Goal: Task Accomplishment & Management: Complete application form

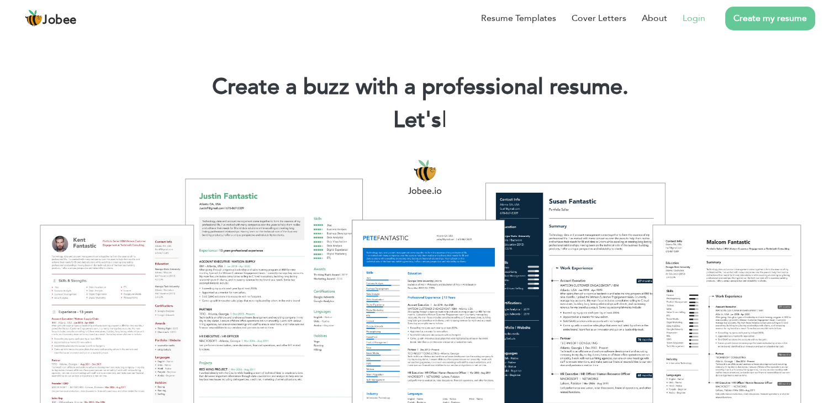
click at [695, 20] on link "Login" at bounding box center [693, 18] width 23 height 13
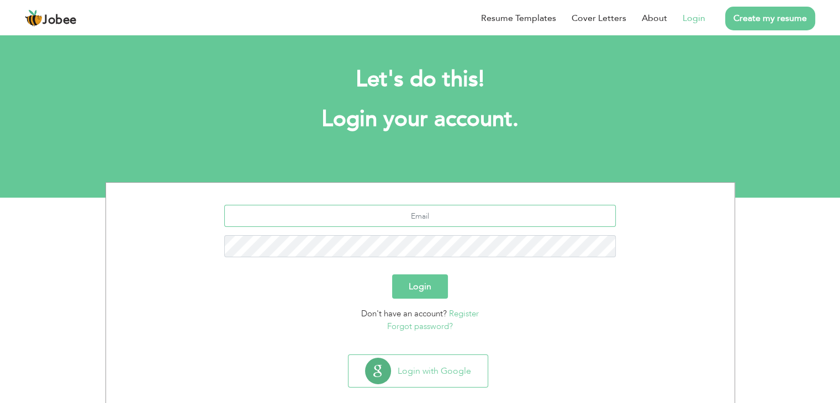
click at [417, 220] on input "text" at bounding box center [419, 216] width 391 height 22
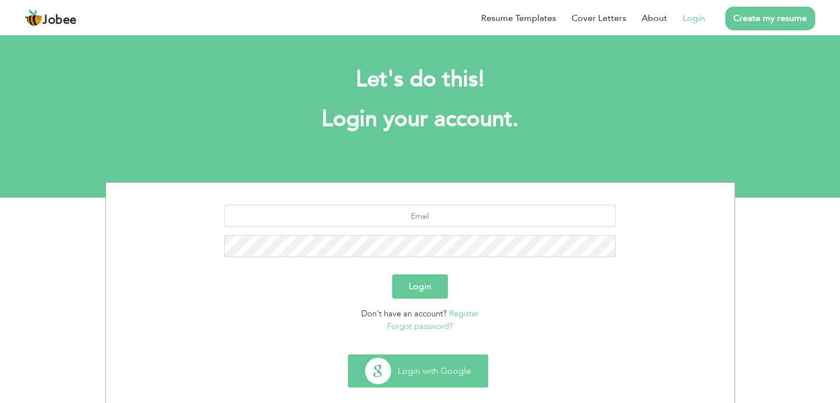
click at [422, 357] on button "Login with Google" at bounding box center [417, 371] width 139 height 32
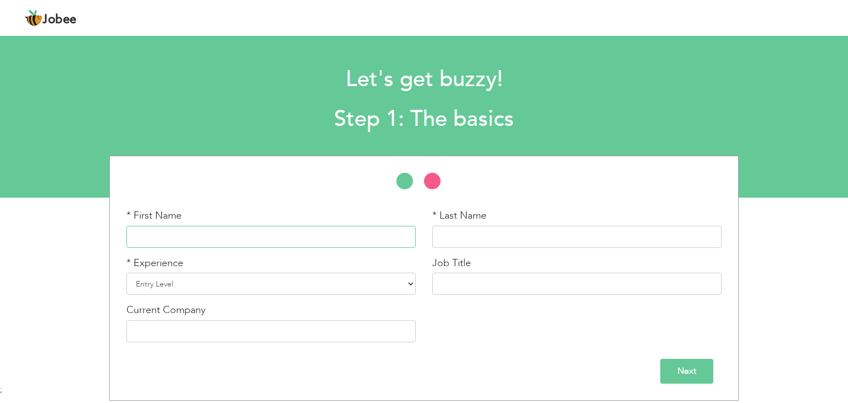
click at [297, 236] on input "text" at bounding box center [270, 237] width 289 height 22
type input "Muhammad"
type input "Ramish"
click at [227, 282] on select "Entry Level Less than 1 Year 1 Year 2 Years 3 Years 4 Years 5 Years 6 Years 7 Y…" at bounding box center [270, 284] width 289 height 22
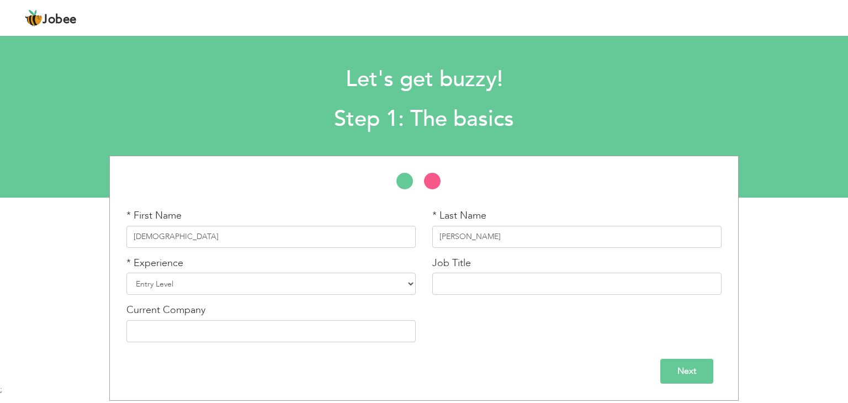
click at [523, 24] on div "Jobee Profile Resume Templates Resume Templates Cover Letters About My Resume W…" at bounding box center [424, 19] width 815 height 30
click at [303, 293] on select "Entry Level Less than 1 Year 1 Year 2 Years 3 Years 4 Years 5 Years 6 Years 7 Y…" at bounding box center [270, 284] width 289 height 22
select select "5"
click at [126, 273] on select "Entry Level Less than 1 Year 1 Year 2 Years 3 Years 4 Years 5 Years 6 Years 7 Y…" at bounding box center [270, 284] width 289 height 22
click at [509, 277] on input "text" at bounding box center [576, 284] width 289 height 22
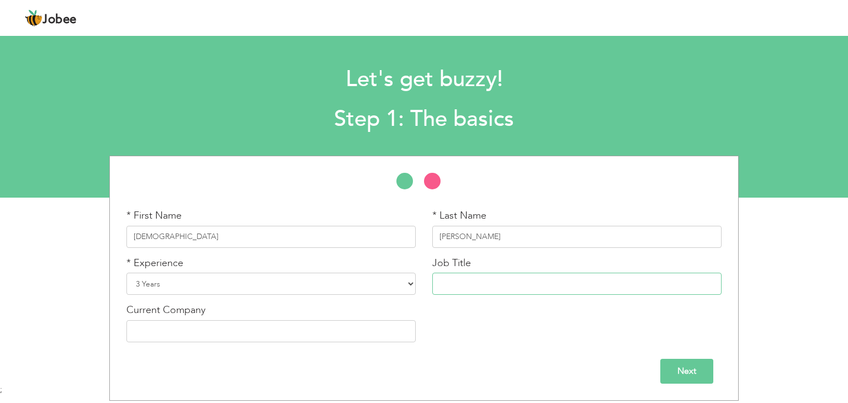
click at [453, 281] on input "text" at bounding box center [576, 284] width 289 height 22
paste input "eCommerce Executive"
click at [443, 281] on input "eCommerce Executive" at bounding box center [576, 284] width 289 height 22
click at [590, 283] on input "ECommerce Executive" at bounding box center [576, 284] width 289 height 22
type input "ECommerce Executive"
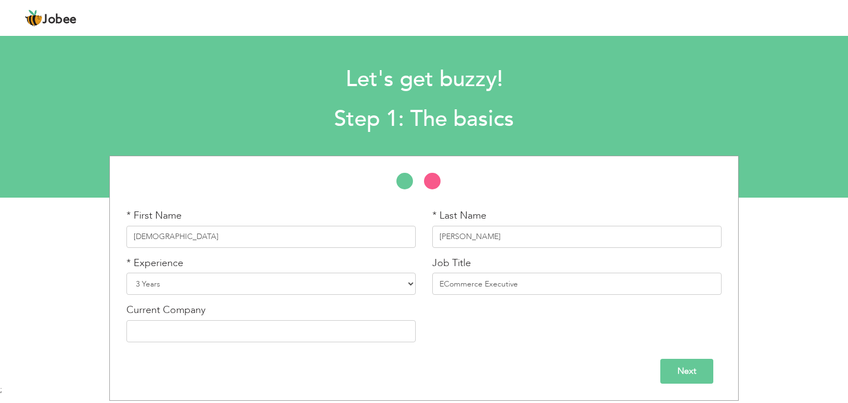
click at [271, 342] on div "Current Company" at bounding box center [271, 326] width 306 height 47
click at [274, 338] on input "text" at bounding box center [270, 331] width 289 height 22
paste input "Limelight"
type input "Limelight"
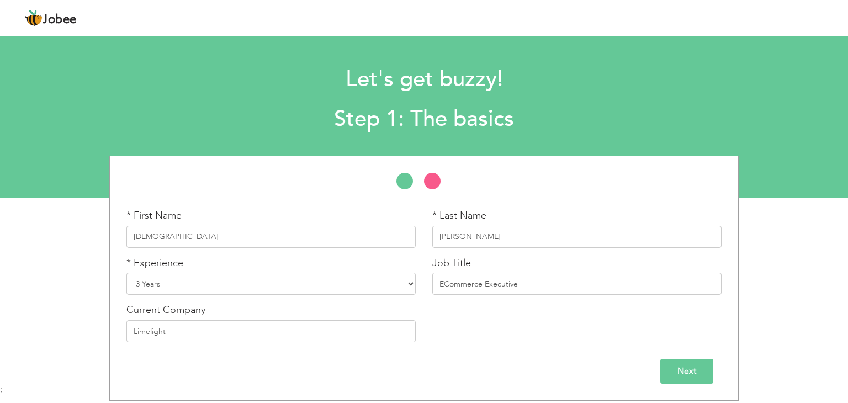
click at [701, 367] on input "Next" at bounding box center [686, 371] width 53 height 25
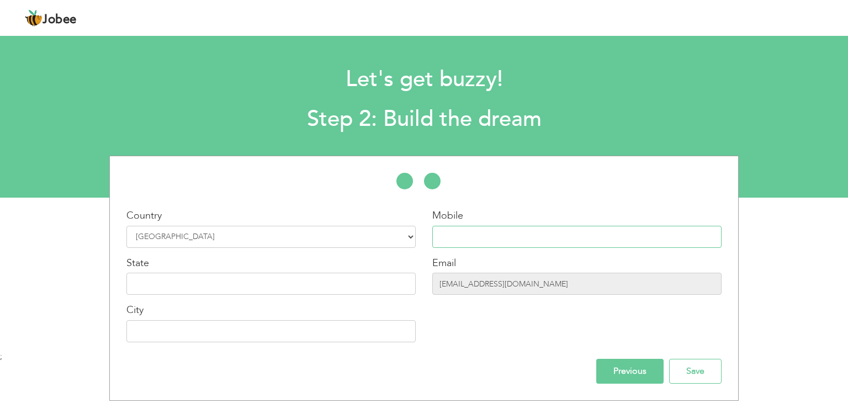
click at [495, 246] on input "text" at bounding box center [576, 237] width 289 height 22
type input "0302-2922051"
click at [350, 281] on input "text" at bounding box center [270, 284] width 289 height 22
type input "p"
type input "Punjab"
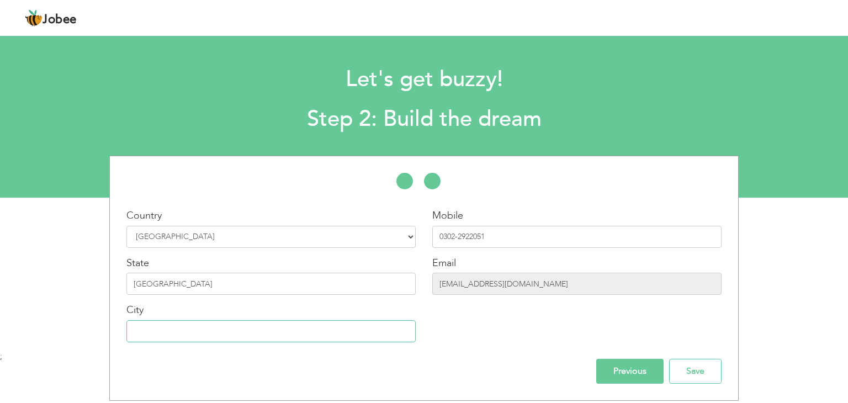
click at [345, 341] on input "text" at bounding box center [270, 331] width 289 height 22
type input "[GEOGRAPHIC_DATA]"
click at [689, 371] on input "Save" at bounding box center [695, 371] width 52 height 25
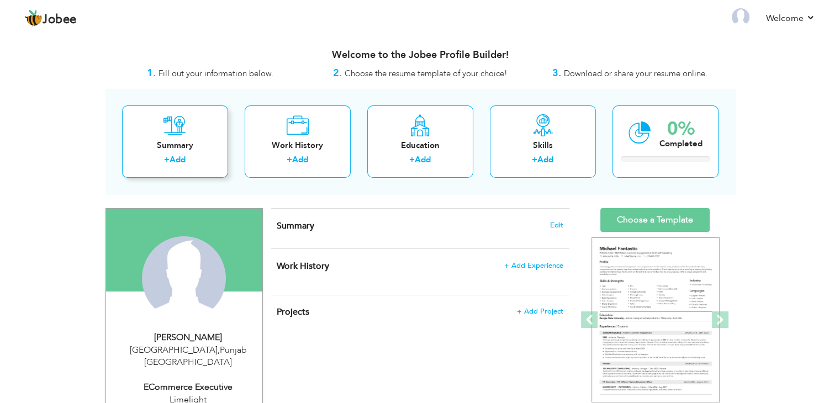
click at [158, 134] on div "Summary + Add" at bounding box center [175, 141] width 106 height 72
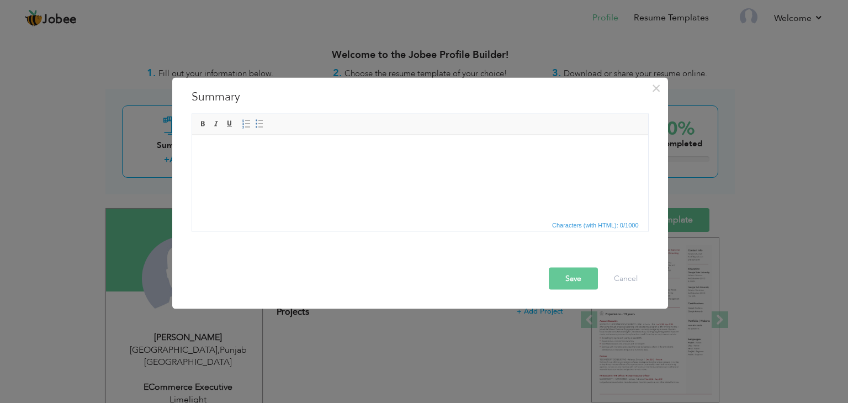
click at [397, 168] on html at bounding box center [420, 152] width 456 height 34
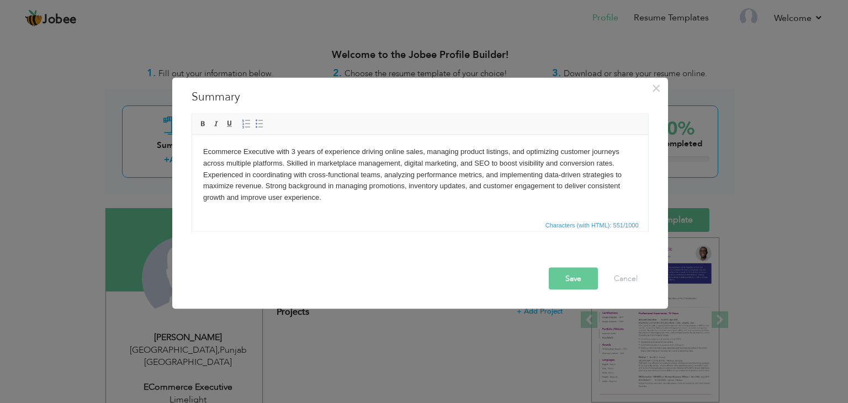
click at [574, 273] on button "Save" at bounding box center [573, 279] width 49 height 22
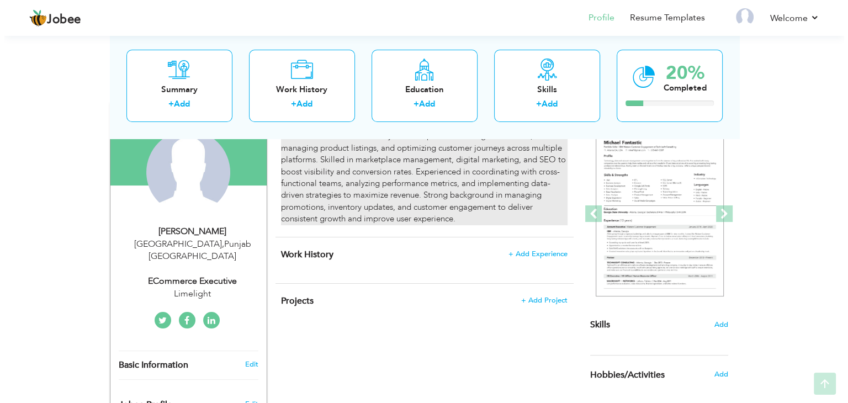
scroll to position [107, 0]
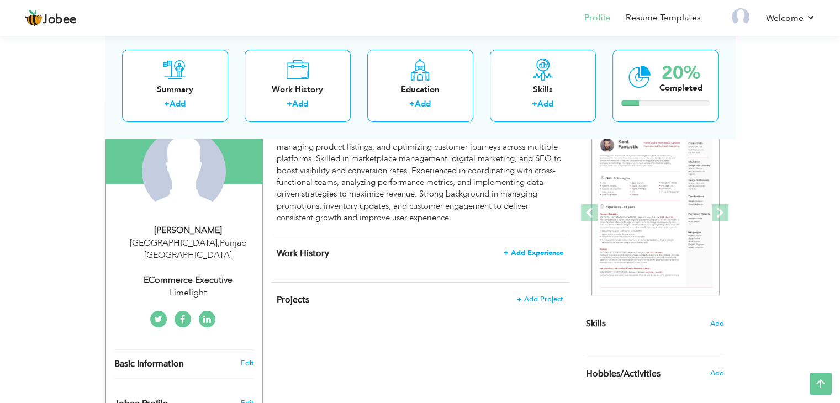
click at [530, 251] on span "+ Add Experience" at bounding box center [534, 253] width 60 height 8
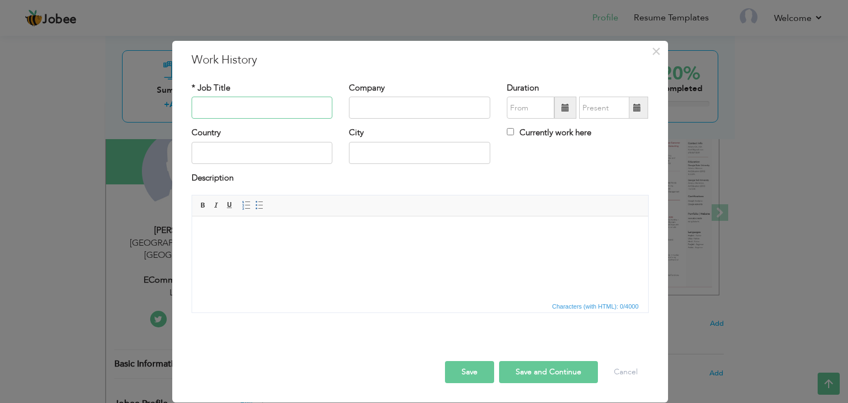
click at [274, 115] on input "text" at bounding box center [262, 108] width 141 height 22
paste input "eCommerce"
click at [203, 107] on input "eCommerce" at bounding box center [262, 108] width 141 height 22
type input "ECommerce"
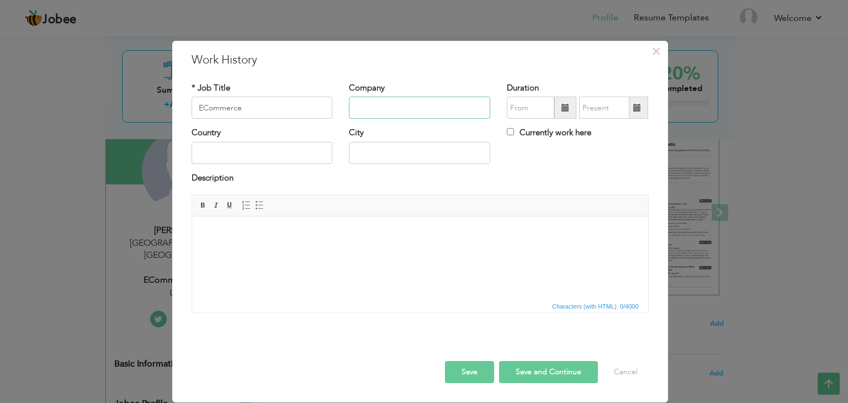
click at [414, 98] on input "text" at bounding box center [419, 108] width 141 height 22
type input "limelight"
click at [254, 156] on input "text" at bounding box center [262, 153] width 141 height 22
type input "[GEOGRAPHIC_DATA]"
click at [419, 147] on input "[GEOGRAPHIC_DATA]" at bounding box center [419, 153] width 141 height 22
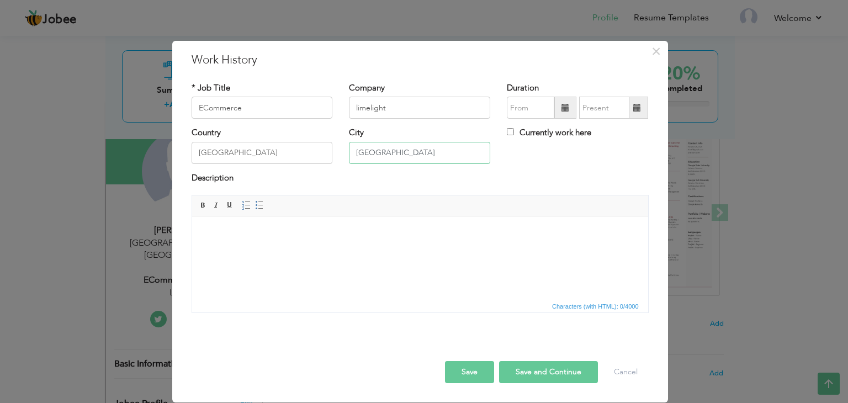
click at [419, 147] on input "[GEOGRAPHIC_DATA]" at bounding box center [419, 153] width 141 height 22
type input "[GEOGRAPHIC_DATA]"
click at [538, 108] on input "09/2025" at bounding box center [530, 108] width 47 height 22
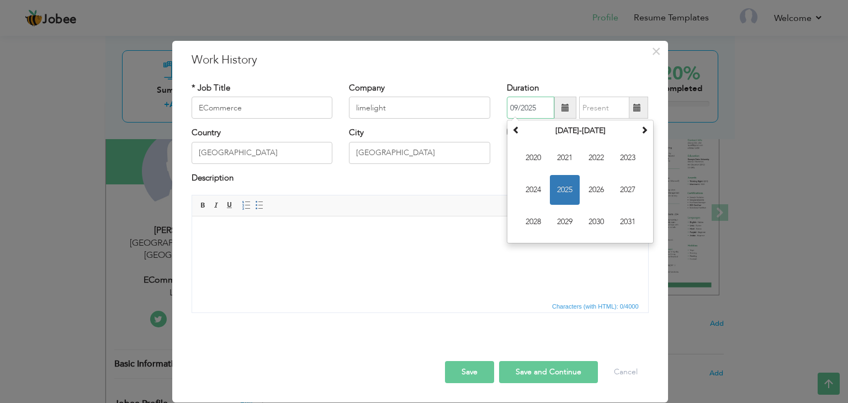
click at [539, 109] on input "09/2025" at bounding box center [530, 108] width 47 height 22
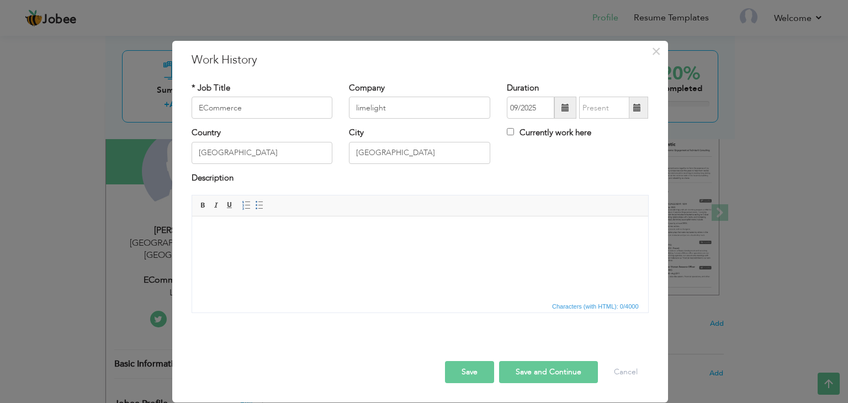
click at [554, 80] on div "* Job Title ECommerce Company limelight Duration 09/2025 City" at bounding box center [420, 202] width 474 height 256
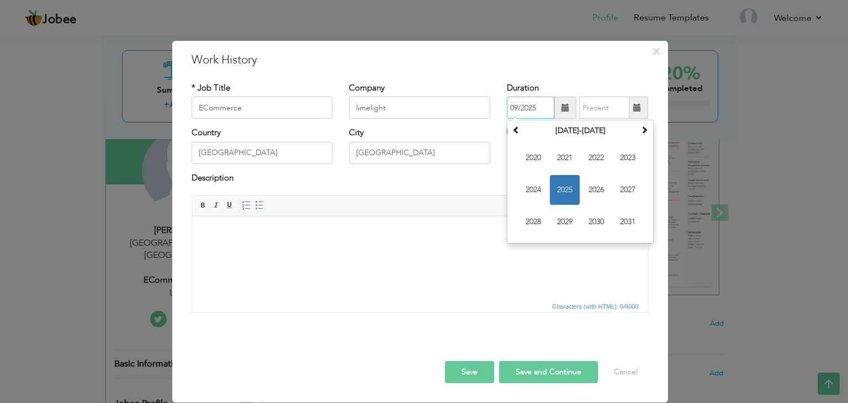
click at [536, 111] on input "09/2025" at bounding box center [530, 108] width 47 height 22
click at [629, 161] on span "2023" at bounding box center [628, 158] width 30 height 30
click at [541, 189] on span "May" at bounding box center [533, 190] width 30 height 30
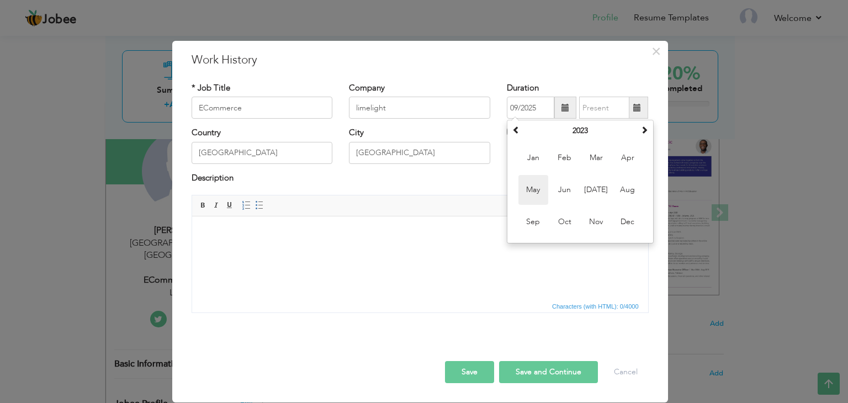
type input "05/2023"
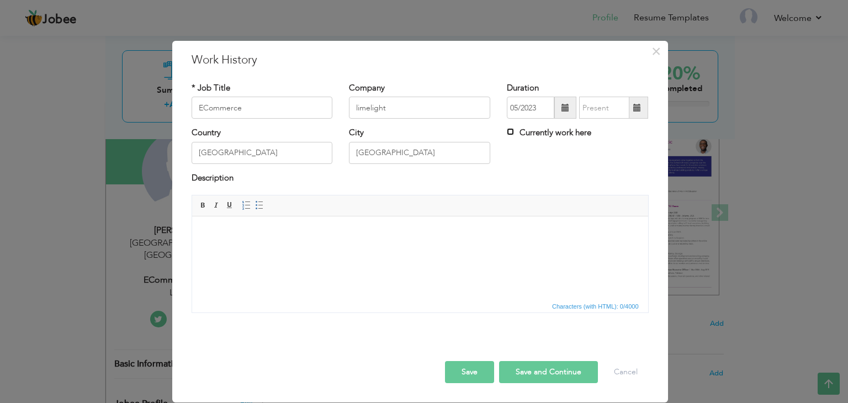
click at [509, 135] on input "Currently work here" at bounding box center [510, 131] width 7 height 7
checkbox input "true"
click at [366, 250] on html at bounding box center [420, 233] width 456 height 34
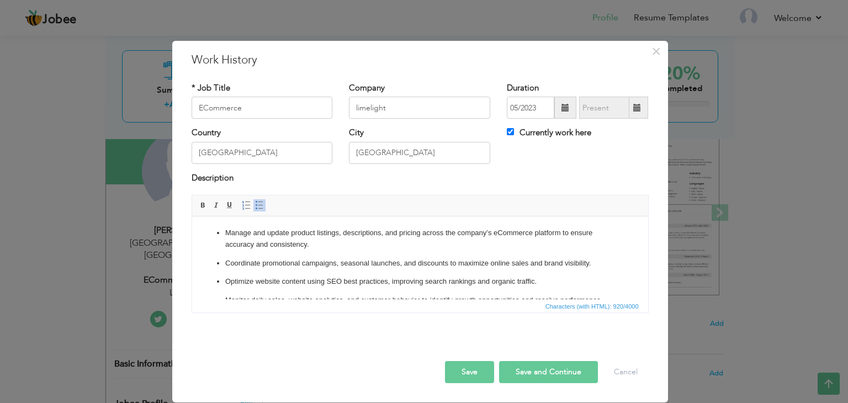
scroll to position [86, 0]
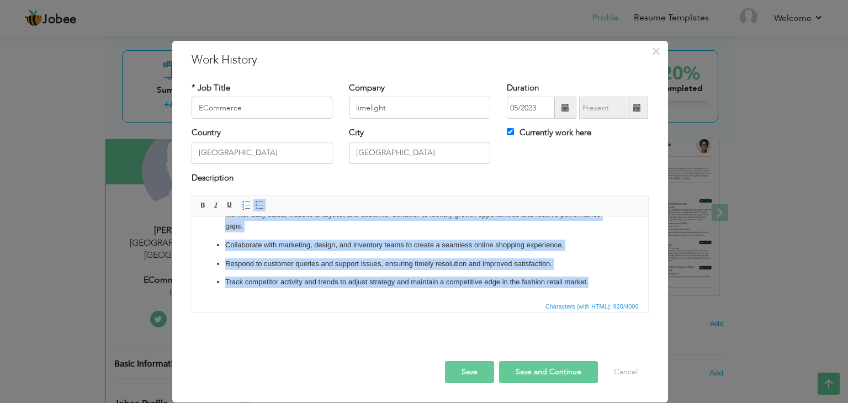
click at [257, 202] on span at bounding box center [259, 205] width 9 height 9
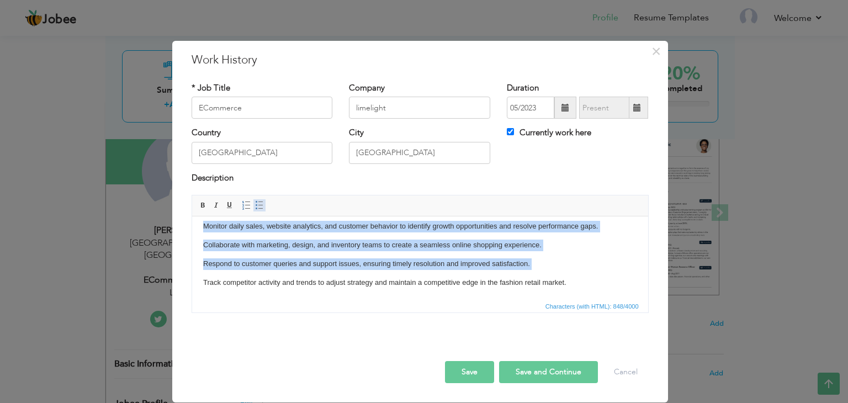
click at [257, 202] on span at bounding box center [259, 205] width 9 height 9
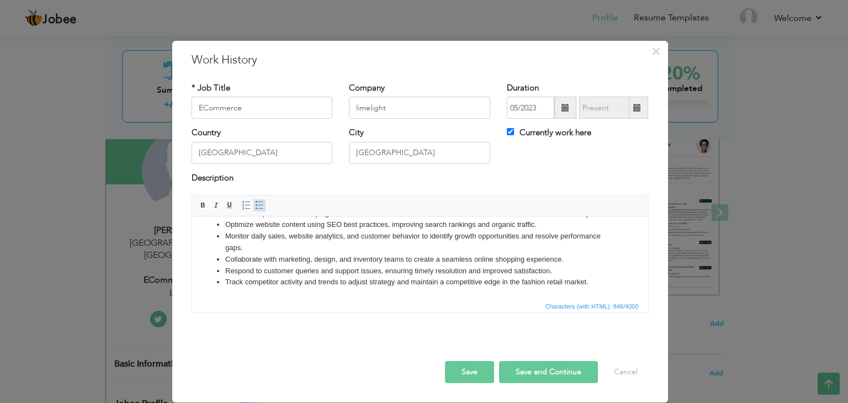
scroll to position [42, 0]
click at [297, 250] on li "Monitor daily sales, website analytics, and customer behavior to identify growt…" at bounding box center [420, 242] width 390 height 23
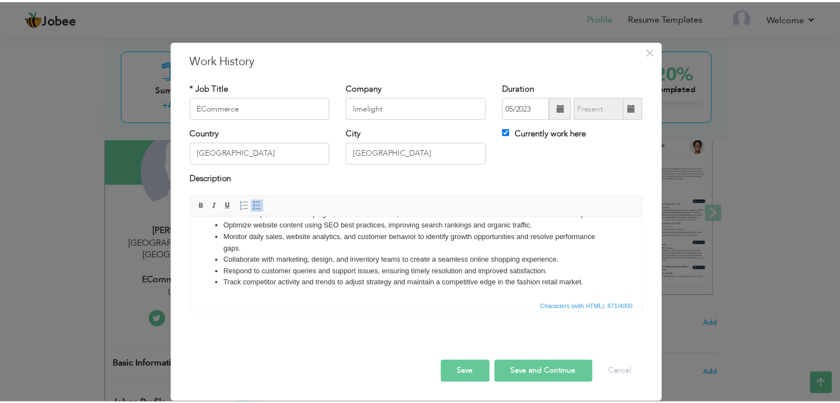
scroll to position [0, 0]
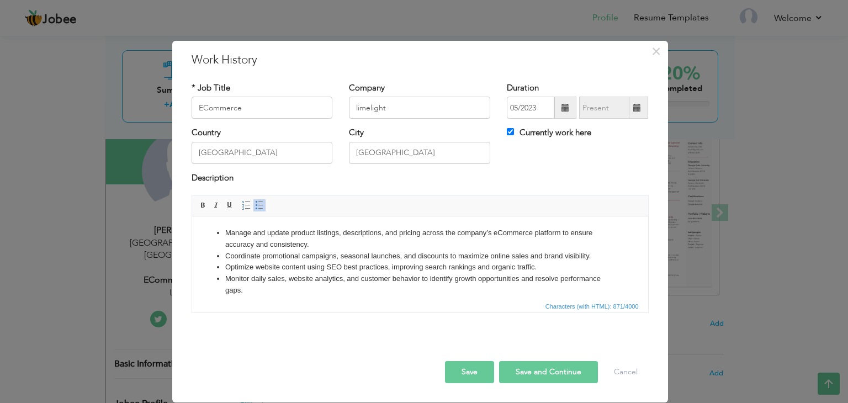
click at [464, 373] on button "Save" at bounding box center [469, 372] width 49 height 22
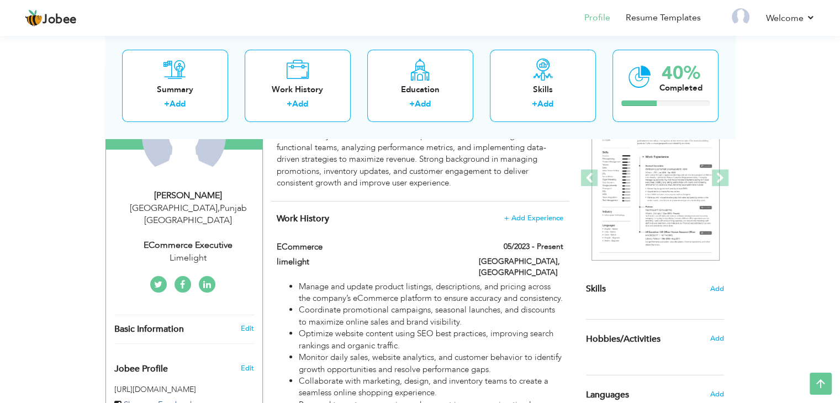
scroll to position [112, 0]
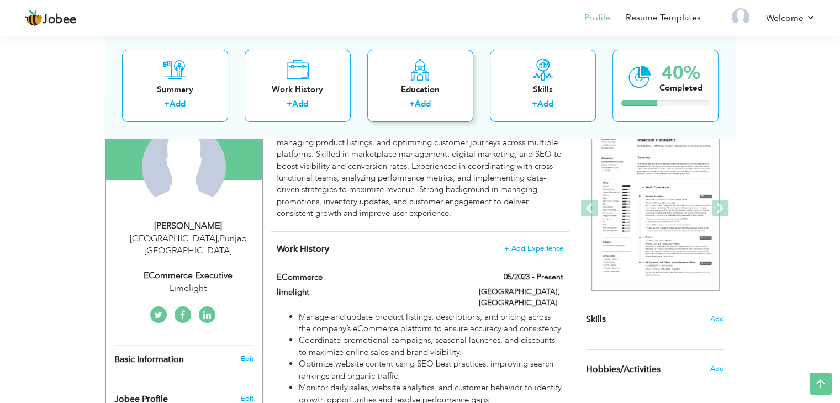
click at [437, 80] on div "Education + Add" at bounding box center [420, 86] width 106 height 72
radio input "true"
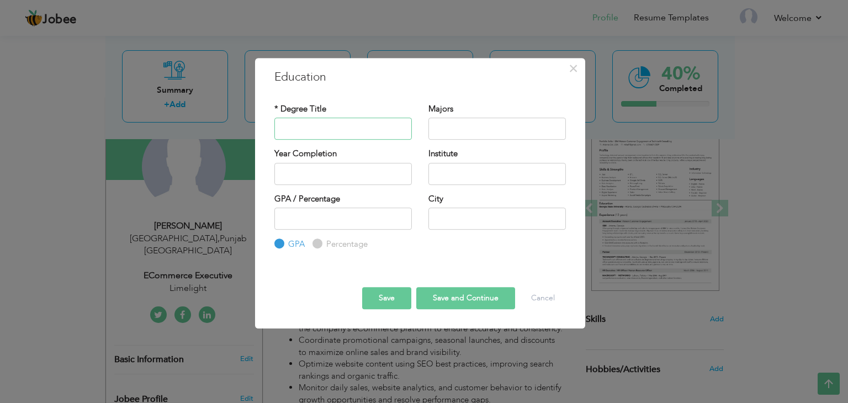
click at [351, 126] on input "text" at bounding box center [342, 129] width 137 height 22
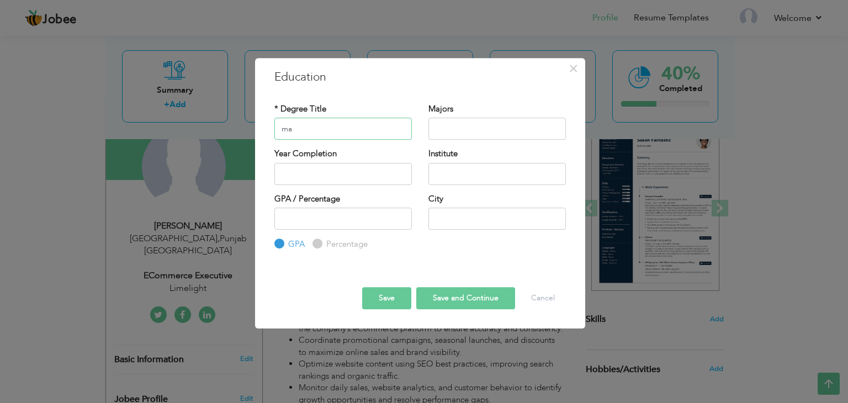
type input "m"
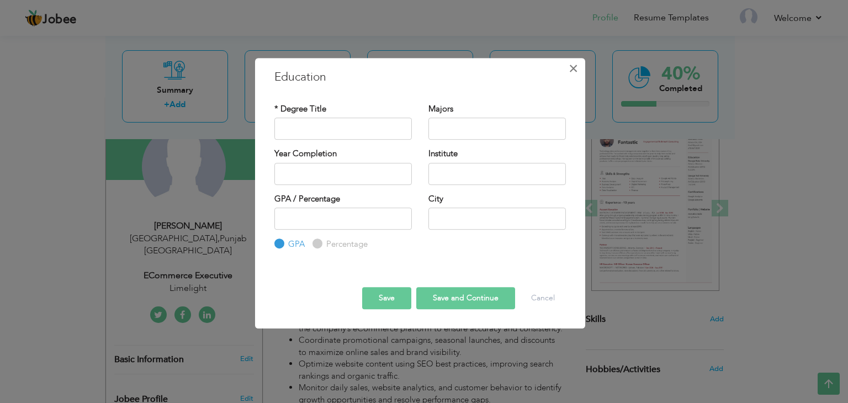
click at [569, 65] on span "×" at bounding box center [573, 69] width 9 height 20
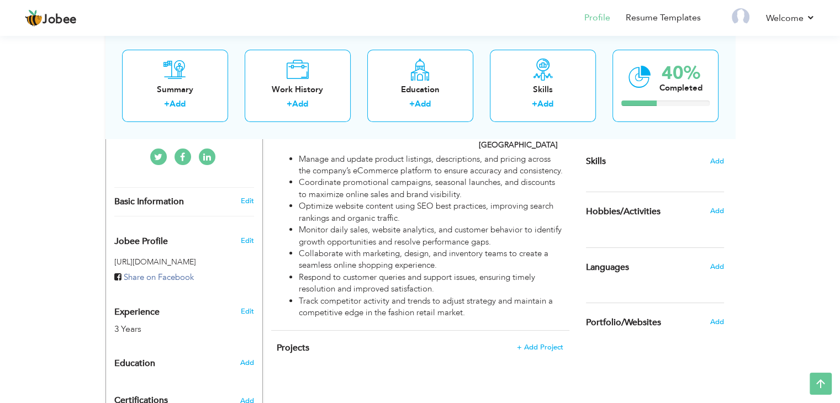
scroll to position [271, 0]
click at [247, 357] on span "Add" at bounding box center [246, 362] width 14 height 10
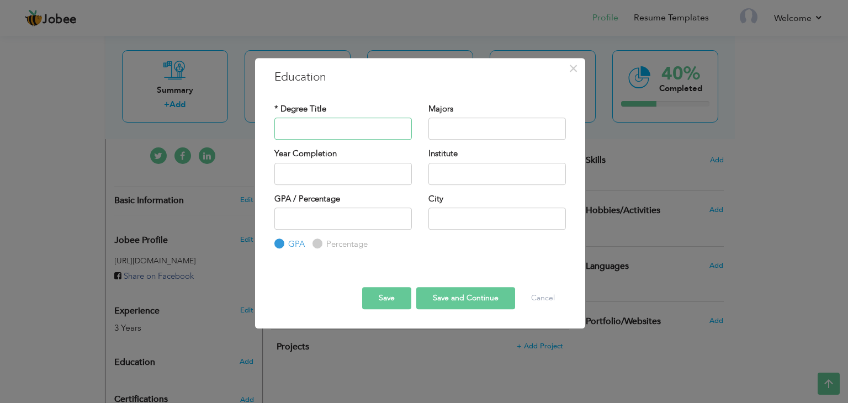
paste input "Matric"
type input "Matric"
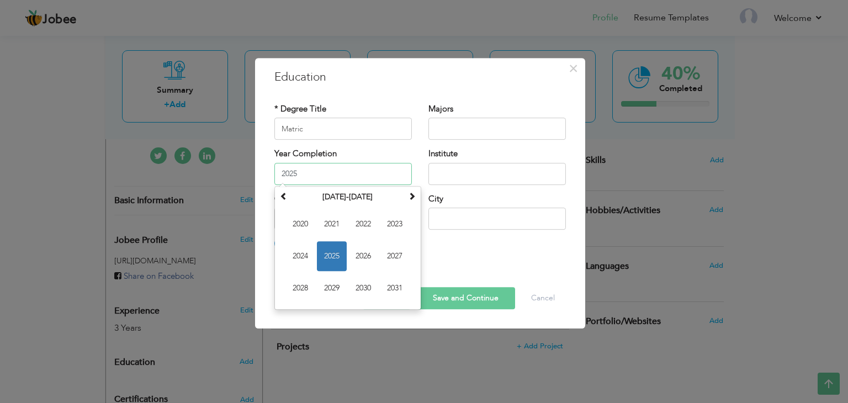
click at [325, 172] on input "2025" at bounding box center [342, 174] width 137 height 22
click at [329, 223] on span "2021" at bounding box center [332, 224] width 30 height 30
type input "2021"
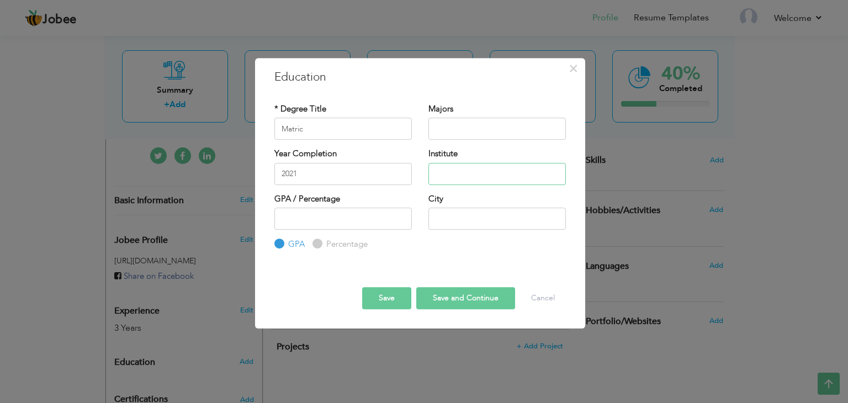
click at [446, 167] on input "text" at bounding box center [496, 174] width 137 height 22
paste input "Fortune School System"
type input "Fortune School System"
click at [368, 217] on input "number" at bounding box center [342, 219] width 137 height 22
type input "61"
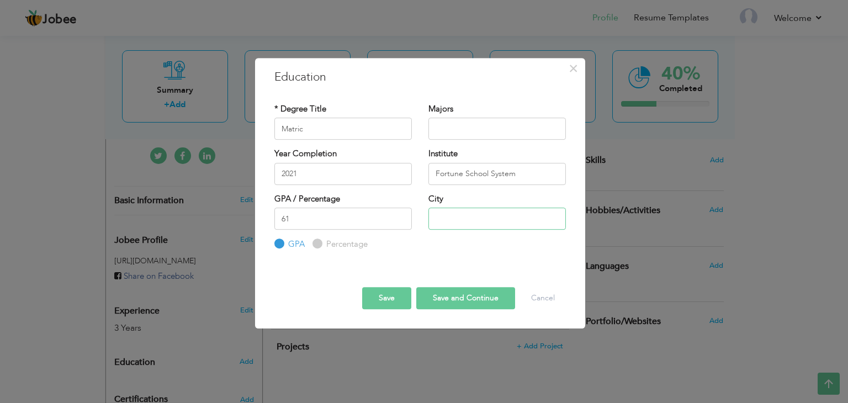
click at [491, 222] on input "text" at bounding box center [496, 219] width 137 height 22
type input "[GEOGRAPHIC_DATA]"
click at [380, 293] on button "Save" at bounding box center [386, 298] width 49 height 22
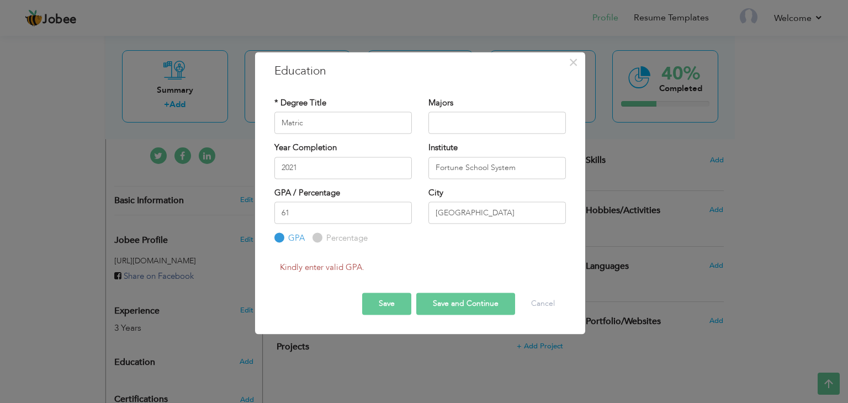
click at [324, 239] on label "Percentage" at bounding box center [346, 239] width 44 height 12
click at [320, 239] on input "Percentage" at bounding box center [316, 238] width 7 height 7
radio input "true"
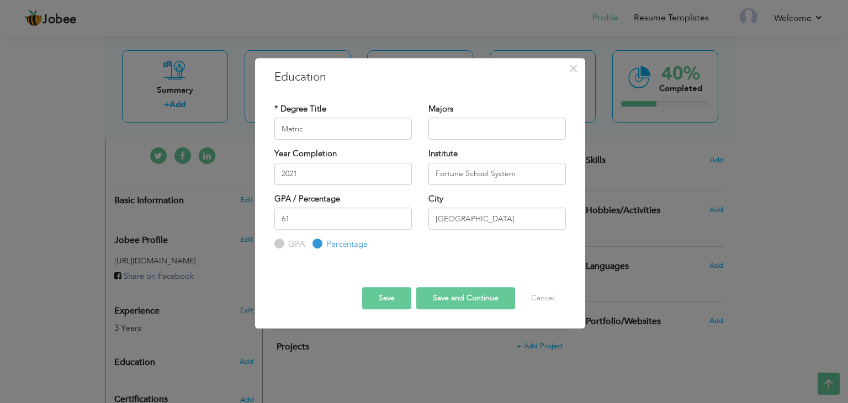
click at [401, 309] on div "Save Save and Continue Delete Cancel" at bounding box center [420, 289] width 308 height 58
click at [468, 306] on button "Save and Continue" at bounding box center [465, 298] width 99 height 22
radio input "true"
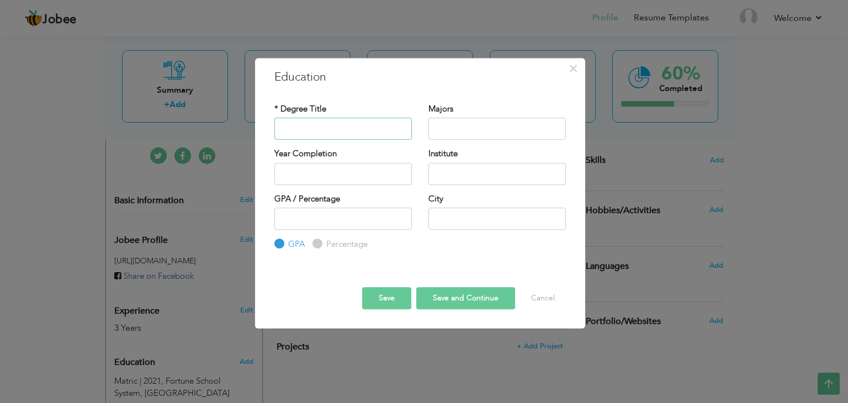
click at [384, 133] on input "text" at bounding box center [342, 129] width 137 height 22
paste input "intermediate"
type input "intermediate"
paste input "Student 'inn collage"
click at [488, 179] on input "Student 'inn collage" at bounding box center [496, 174] width 137 height 22
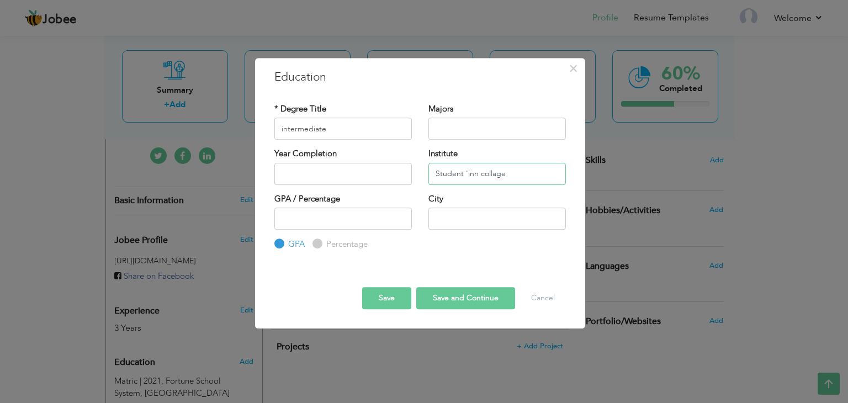
type input "Student 'inn collage"
click at [378, 177] on input "text" at bounding box center [342, 174] width 137 height 22
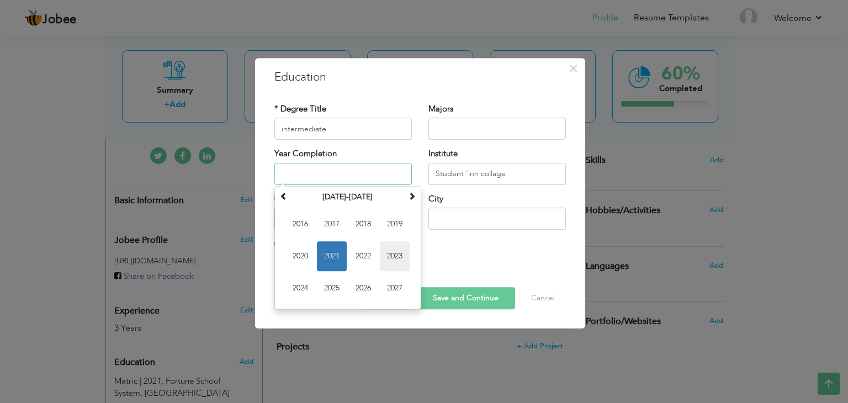
click at [384, 250] on span "2023" at bounding box center [395, 256] width 30 height 30
type input "2023"
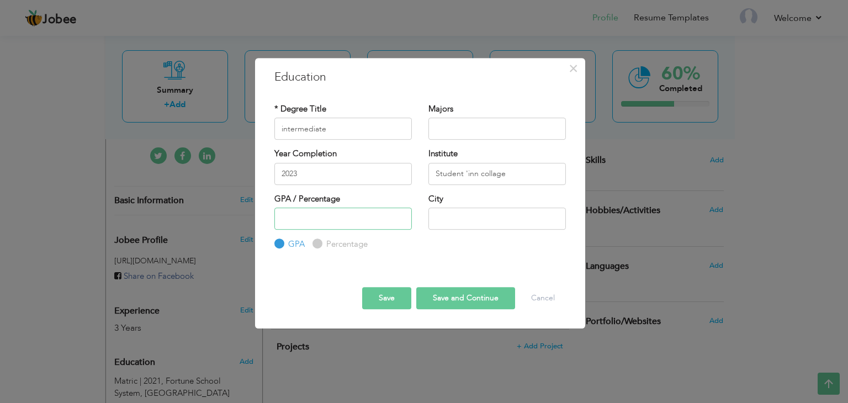
click at [336, 217] on input "number" at bounding box center [342, 219] width 137 height 22
type input "67"
click at [317, 243] on input "Percentage" at bounding box center [316, 244] width 7 height 7
radio input "true"
click at [433, 215] on input "text" at bounding box center [496, 219] width 137 height 22
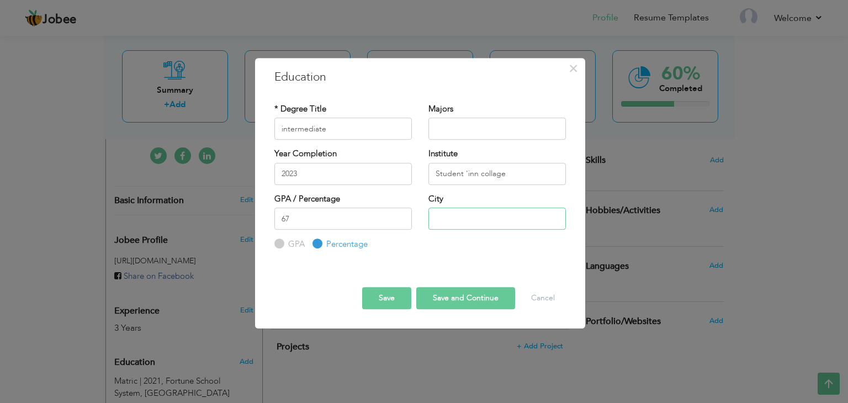
type input "[GEOGRAPHIC_DATA]"
click at [457, 293] on button "Save and Continue" at bounding box center [465, 298] width 99 height 22
radio input "true"
paste input "Bachelor of Arts"
click at [356, 131] on input "Bachelor of Arts" at bounding box center [342, 129] width 137 height 22
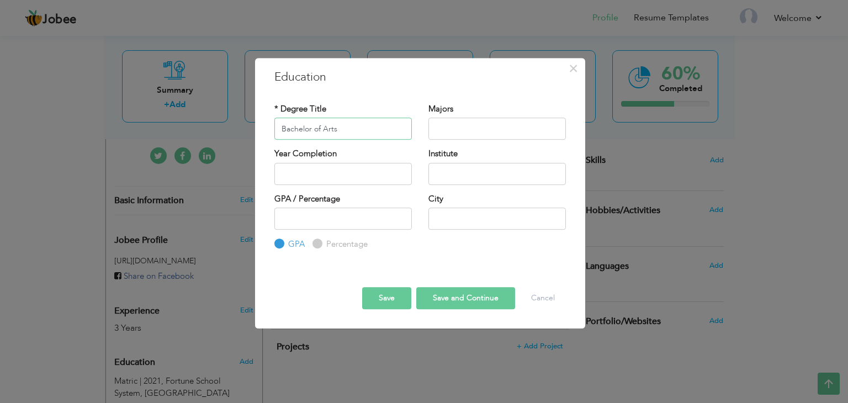
type input "Bachelor of Arts"
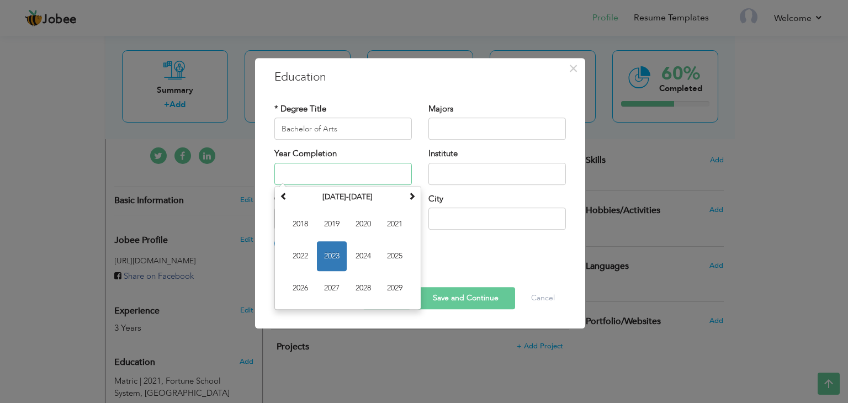
click at [360, 176] on input "text" at bounding box center [342, 174] width 137 height 22
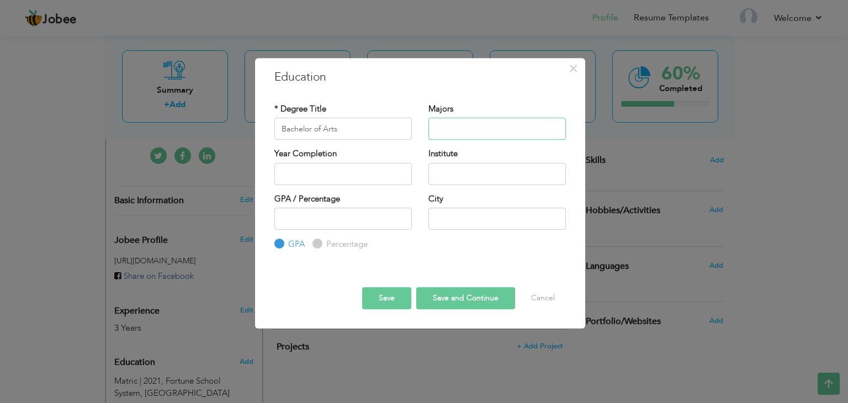
click at [472, 134] on input "text" at bounding box center [496, 129] width 137 height 22
paste input "Continue"
type input "Continue"
click at [473, 175] on input "text" at bounding box center [496, 174] width 137 height 22
paste input "[GEOGRAPHIC_DATA]"
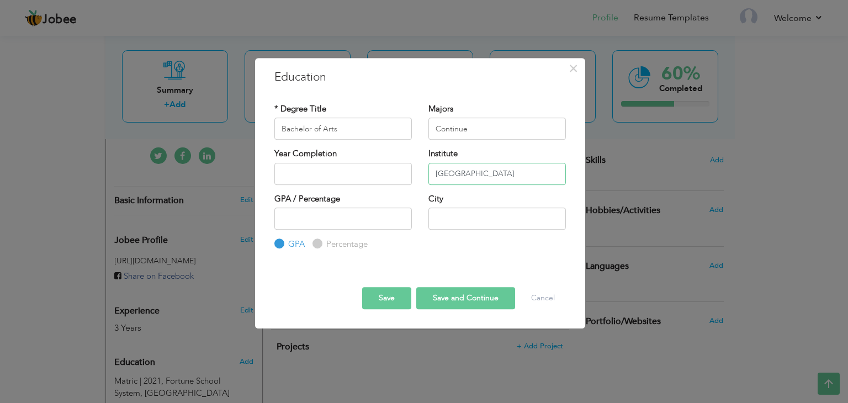
type input "[GEOGRAPHIC_DATA]"
click at [470, 224] on input "text" at bounding box center [496, 219] width 137 height 22
type input "[GEOGRAPHIC_DATA]"
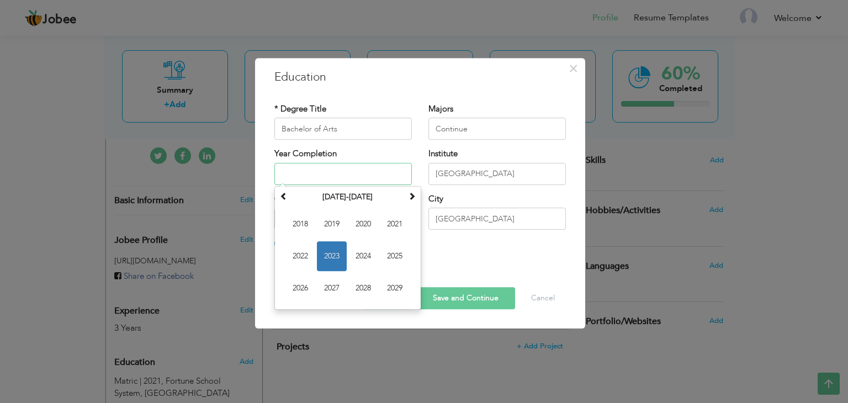
click at [313, 173] on input "text" at bounding box center [342, 174] width 137 height 22
click at [391, 255] on span "2025" at bounding box center [395, 256] width 30 height 30
type input "2025"
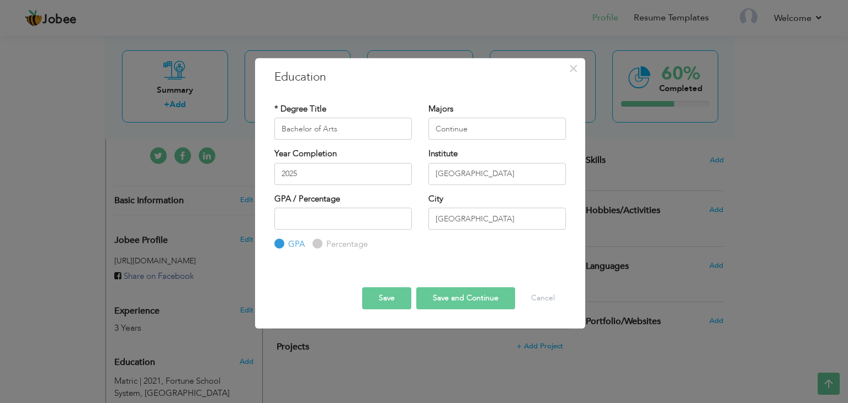
click at [395, 299] on button "Save" at bounding box center [386, 298] width 49 height 22
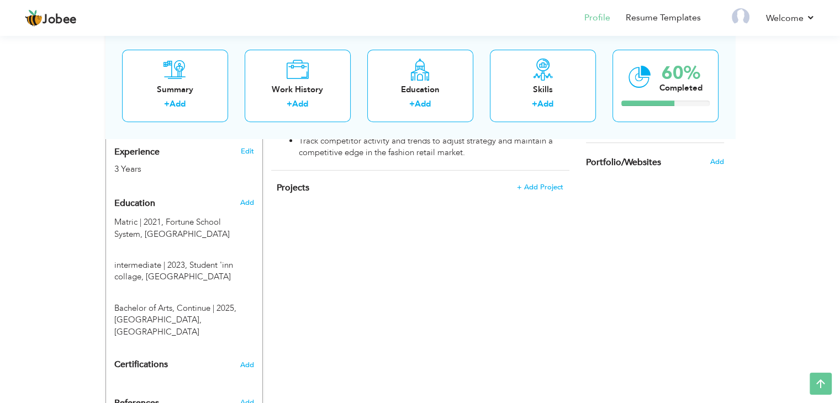
scroll to position [489, 0]
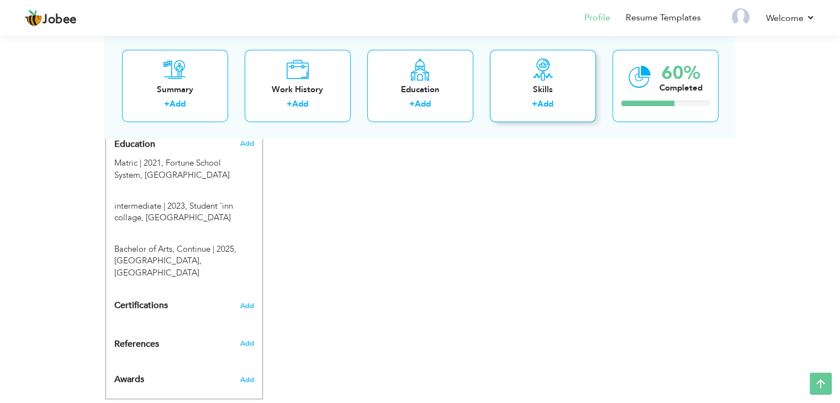
click at [519, 59] on div "Skills + Add" at bounding box center [543, 86] width 106 height 72
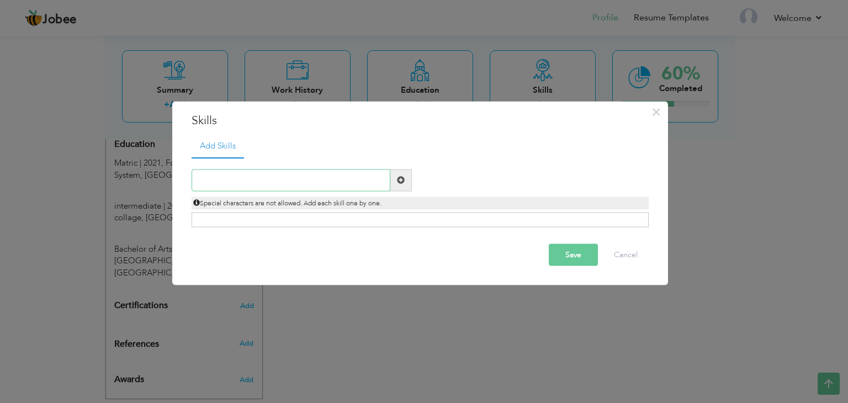
paste input "E-commerce Platform Management"
type input "E-commerce Platform Management"
click at [398, 177] on span at bounding box center [401, 180] width 8 height 8
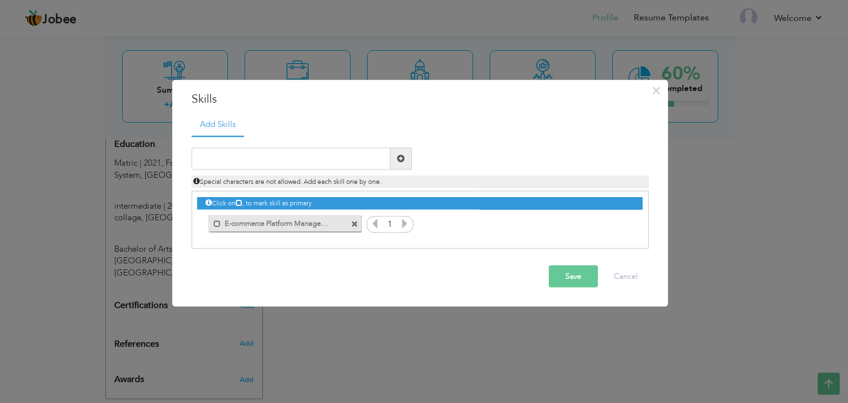
click at [401, 223] on icon at bounding box center [405, 223] width 10 height 10
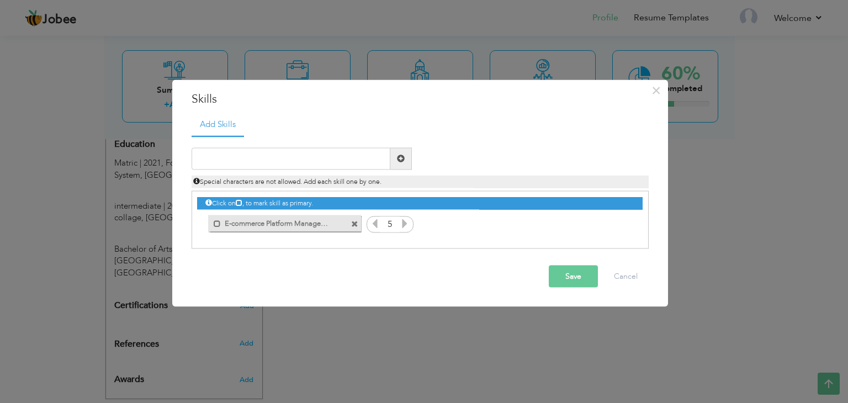
drag, startPoint x: 401, startPoint y: 223, endPoint x: 486, endPoint y: 414, distance: 209.1
paste input "Product Listing & Catalog Management"
type input "Product Listing & Catalog Management"
click at [334, 157] on input "Product Listing & Catalog Management" at bounding box center [291, 158] width 199 height 22
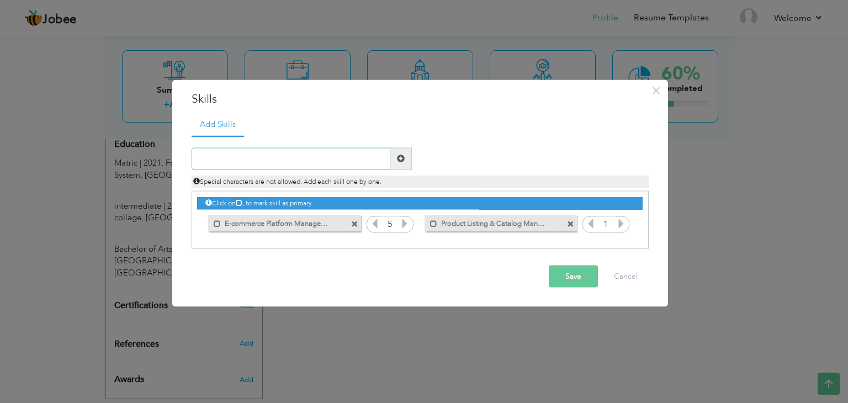
paste input "Digital Marketing"
type input "Digital Marketing"
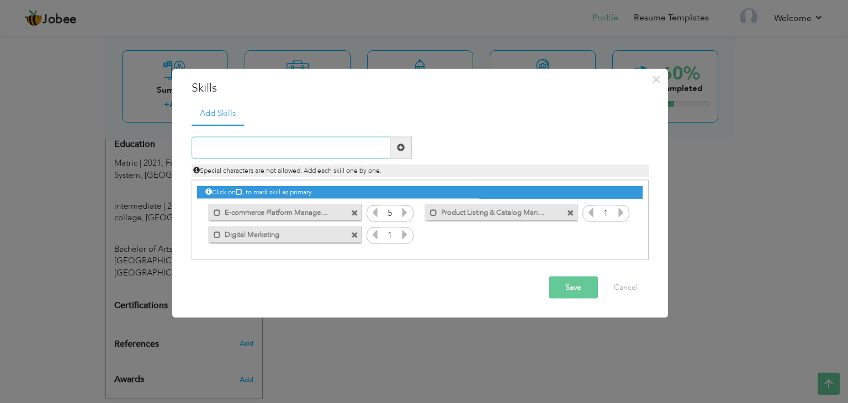
paste input "SEO"
type input "SEO"
paste input "Marketplace Management"
type input "Marketplace Management"
click at [331, 149] on input "Marketplace Management" at bounding box center [291, 147] width 199 height 22
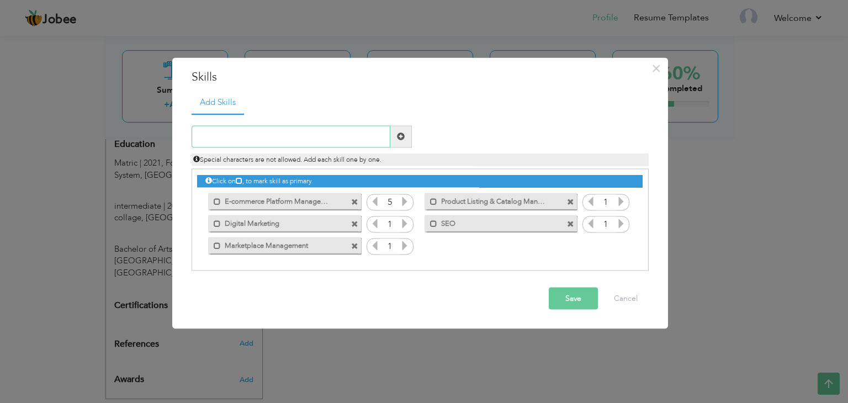
paste input "Sales & Conversion Optimization"
type input "Sales & Conversion Optimization"
click at [342, 149] on div "Special characters are not allowed. Add each skill one by one." at bounding box center [420, 156] width 474 height 18
click at [316, 129] on input "Sales & Conversion Optimization" at bounding box center [291, 136] width 199 height 22
paste input "Data Analysis & Reporting"
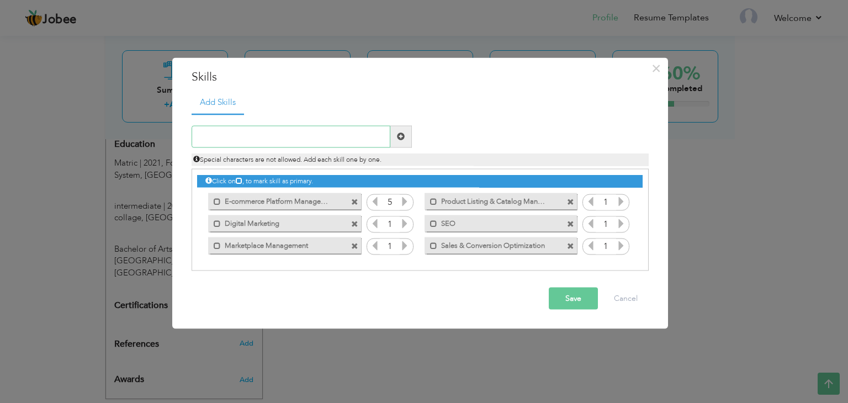
type input "Data Analysis & Reporting"
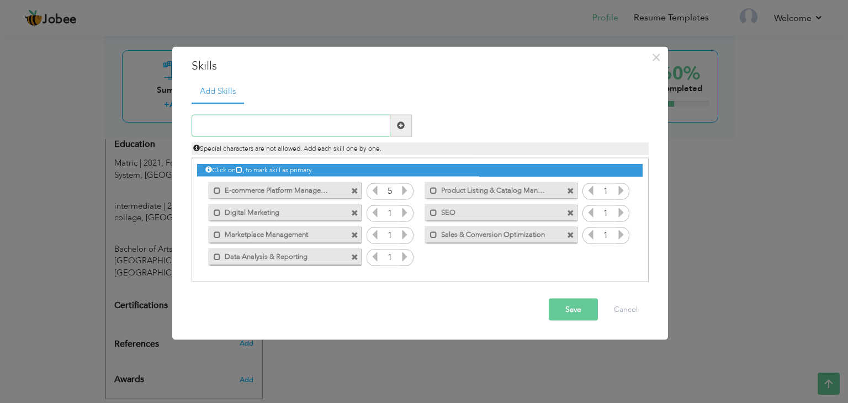
click at [352, 119] on input "text" at bounding box center [291, 125] width 199 height 22
paste input "Inventory & Order Management"
type input "Inventory & Order Management"
paste input "Customer Relationship Management"
type input "Customer Relationship Management"
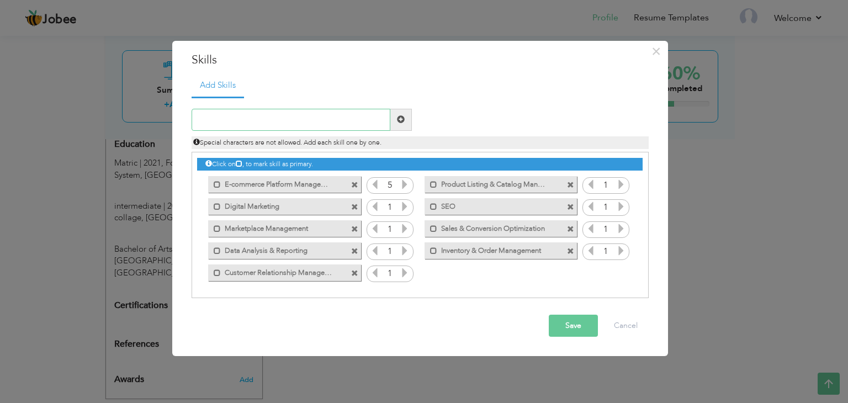
paste input "Promotional Planning"
type input "Promotional Planning"
paste input "Market Research"
type input "Market Research"
click at [339, 133] on div "Special characters are not allowed. Add each skill one by one." at bounding box center [420, 140] width 474 height 18
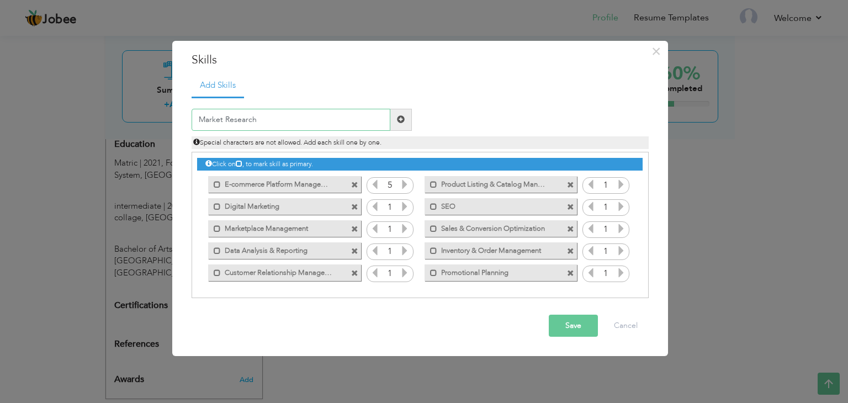
click at [326, 113] on input "Market Research" at bounding box center [291, 120] width 199 height 22
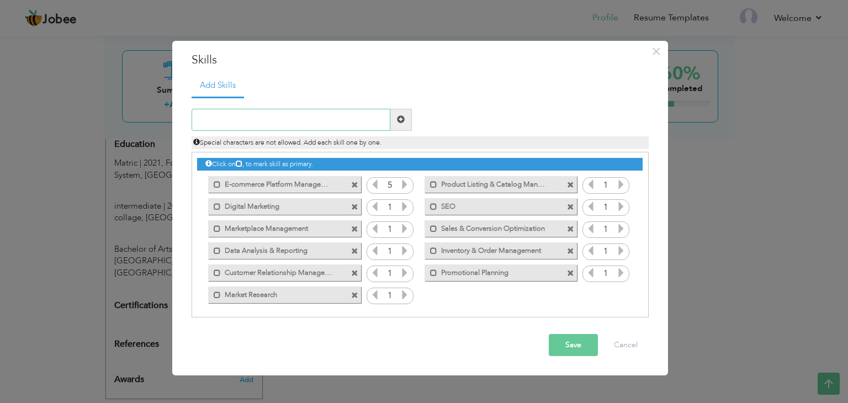
paste input "Team Collaboration"
type input "Team Collaboration"
click at [404, 202] on icon at bounding box center [405, 207] width 10 height 10
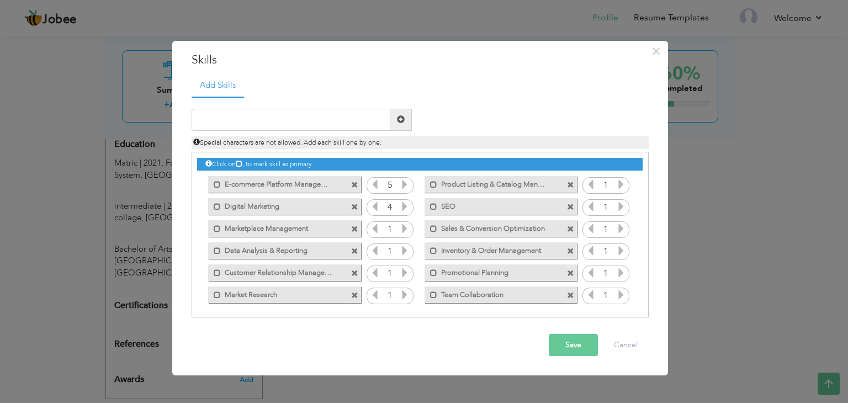
click at [404, 202] on icon at bounding box center [405, 207] width 10 height 10
click at [403, 230] on icon at bounding box center [405, 229] width 10 height 10
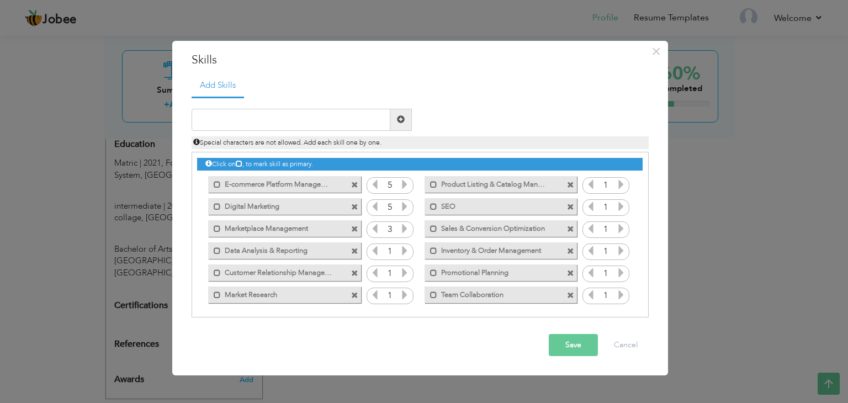
click at [403, 230] on icon at bounding box center [405, 229] width 10 height 10
click at [404, 250] on icon at bounding box center [405, 251] width 10 height 10
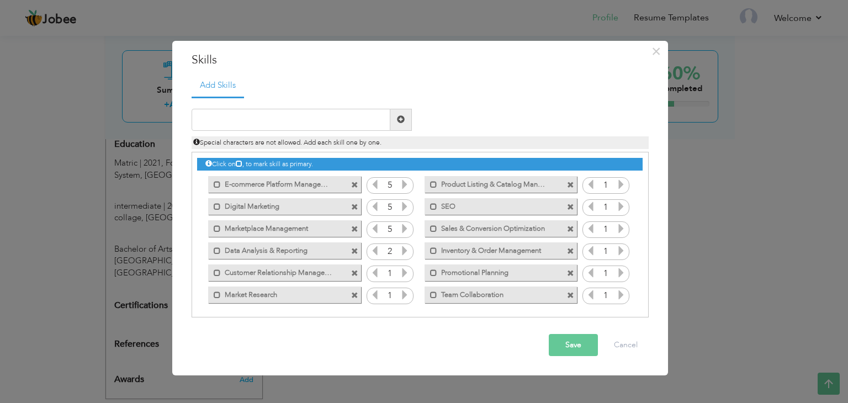
click at [404, 250] on icon at bounding box center [405, 251] width 10 height 10
drag, startPoint x: 404, startPoint y: 250, endPoint x: 403, endPoint y: 272, distance: 21.6
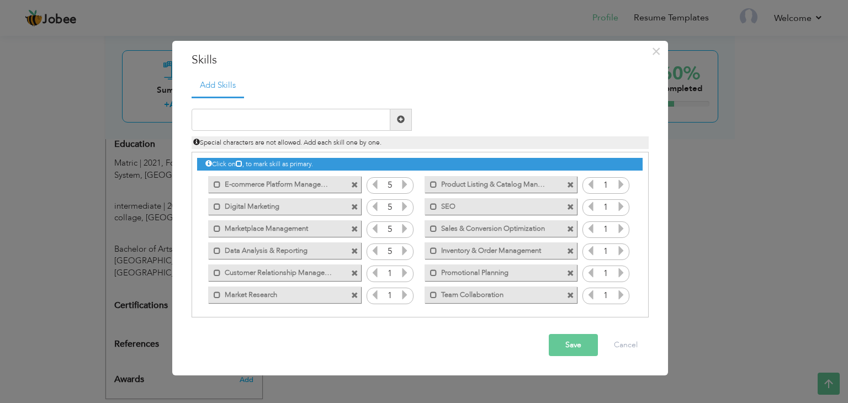
click at [403, 272] on div "Click on , to mark skill as primary. Mark as primary skill. 1 Mark as primary s…" at bounding box center [419, 229] width 445 height 154
click at [403, 272] on icon at bounding box center [405, 273] width 10 height 10
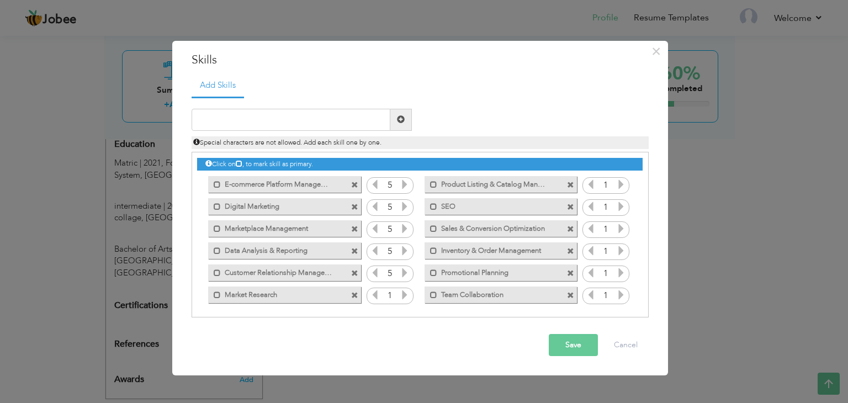
click at [403, 272] on icon at bounding box center [405, 273] width 10 height 10
drag, startPoint x: 403, startPoint y: 272, endPoint x: 404, endPoint y: 297, distance: 24.9
click at [404, 297] on div "Click on , to mark skill as primary. Mark as primary skill. 1 Mark as primary s…" at bounding box center [419, 229] width 445 height 154
click at [404, 297] on icon at bounding box center [405, 295] width 10 height 10
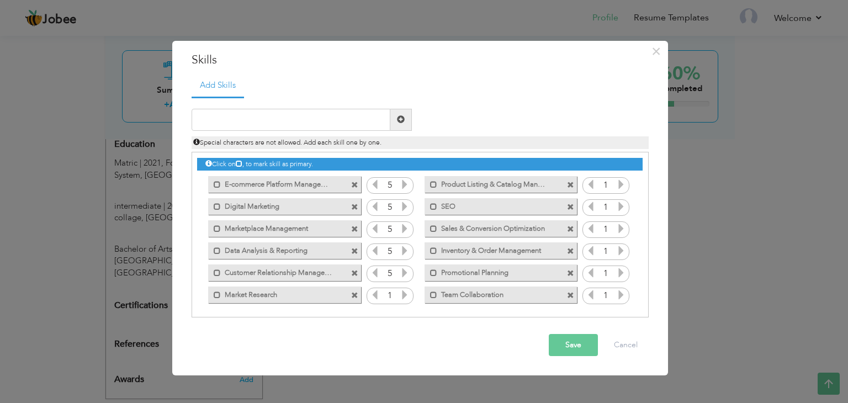
click at [404, 297] on icon at bounding box center [405, 295] width 10 height 10
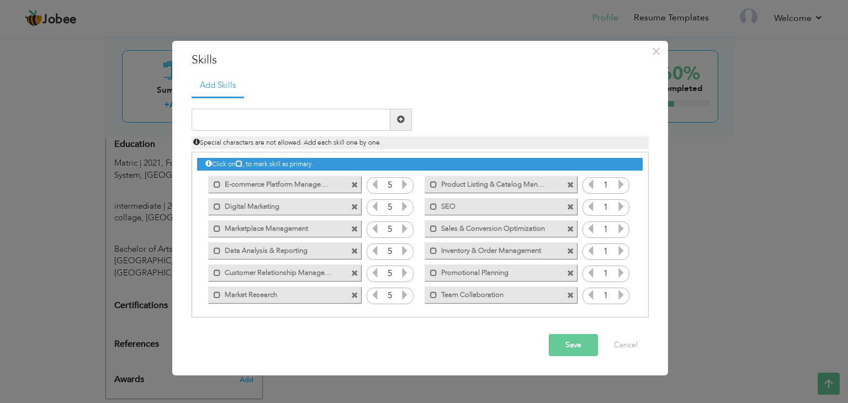
click at [404, 297] on icon at bounding box center [405, 295] width 10 height 10
click at [618, 182] on icon at bounding box center [621, 184] width 10 height 10
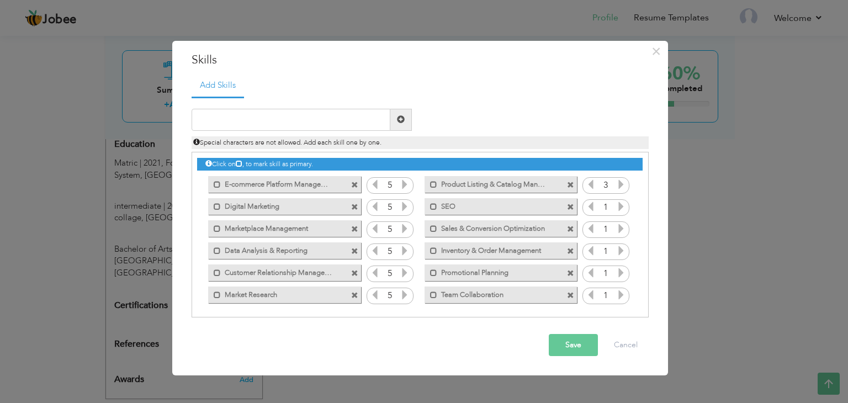
click at [618, 182] on icon at bounding box center [621, 184] width 10 height 10
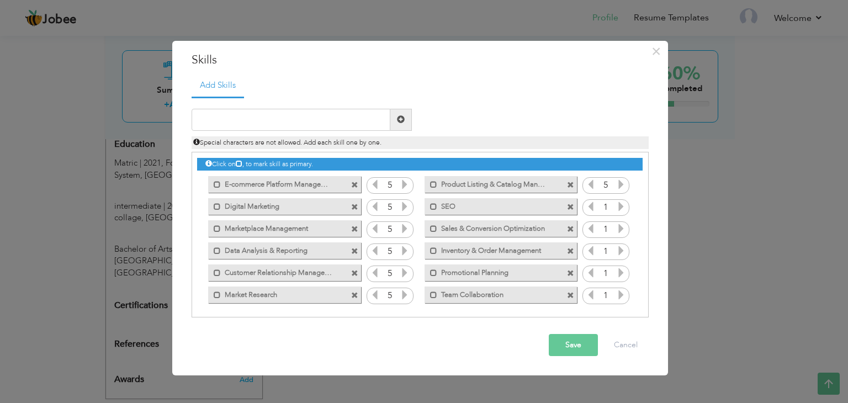
drag, startPoint x: 618, startPoint y: 182, endPoint x: 620, endPoint y: 204, distance: 21.6
click at [620, 204] on div "Click on , to mark skill as primary. Mark as primary skill. 1 Mark as primary s…" at bounding box center [419, 229] width 445 height 154
click at [620, 204] on icon at bounding box center [621, 207] width 10 height 10
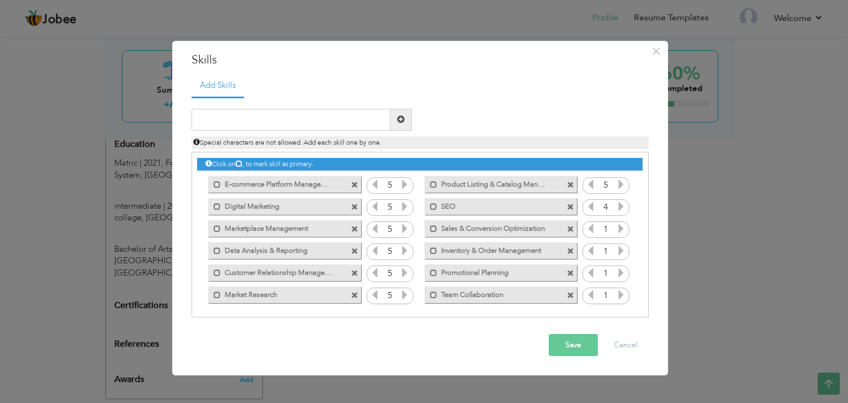
click at [620, 204] on icon at bounding box center [621, 207] width 10 height 10
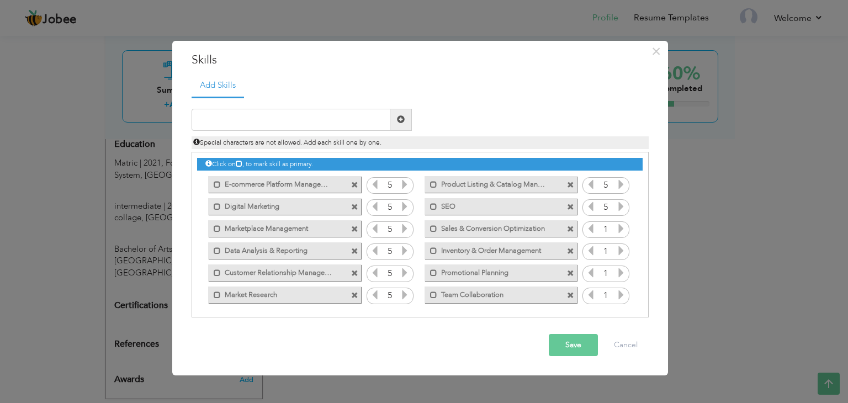
click at [619, 228] on icon at bounding box center [621, 229] width 10 height 10
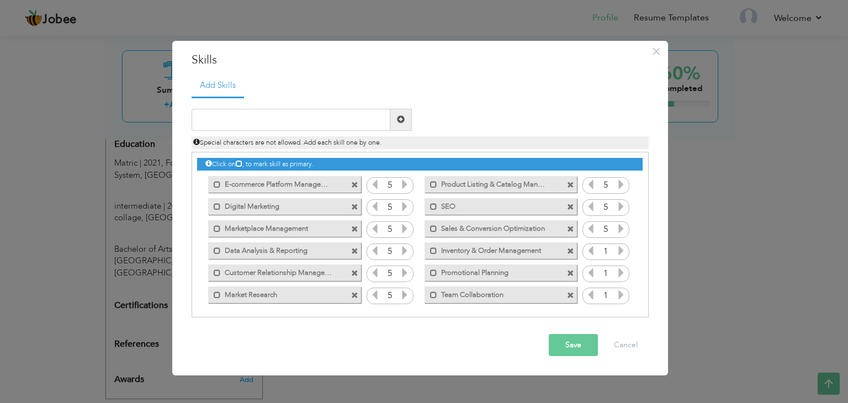
click at [619, 228] on icon at bounding box center [621, 229] width 10 height 10
drag, startPoint x: 619, startPoint y: 228, endPoint x: 619, endPoint y: 248, distance: 19.9
click at [619, 248] on div "Click on , to mark skill as primary. Mark as primary skill. 1 Mark as primary s…" at bounding box center [419, 229] width 445 height 154
click at [619, 248] on icon at bounding box center [621, 251] width 10 height 10
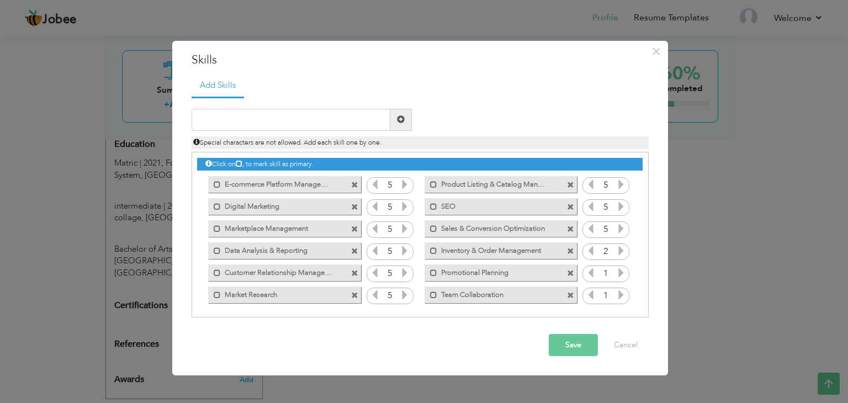
click at [619, 248] on icon at bounding box center [621, 251] width 10 height 10
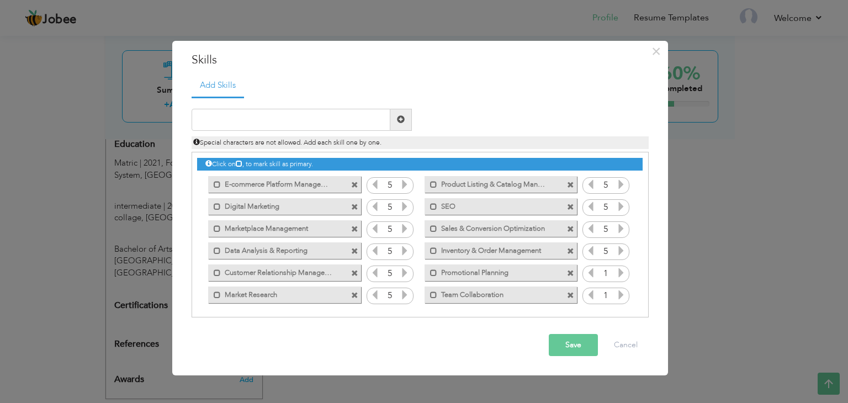
click at [616, 269] on icon at bounding box center [621, 273] width 10 height 10
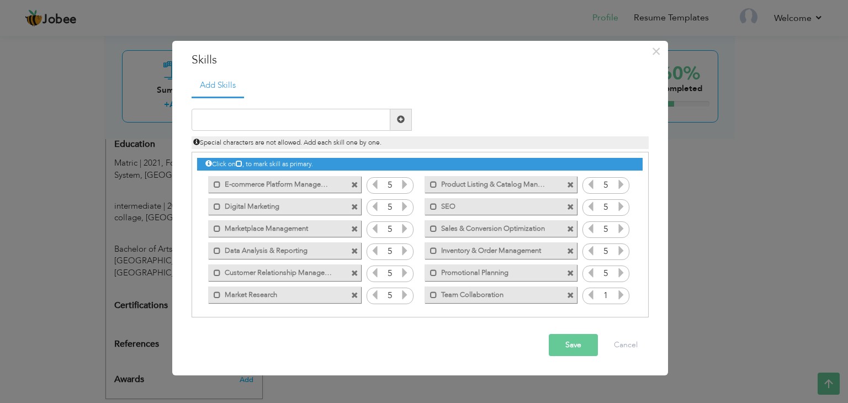
click at [616, 269] on icon at bounding box center [621, 273] width 10 height 10
click at [616, 291] on icon at bounding box center [621, 295] width 10 height 10
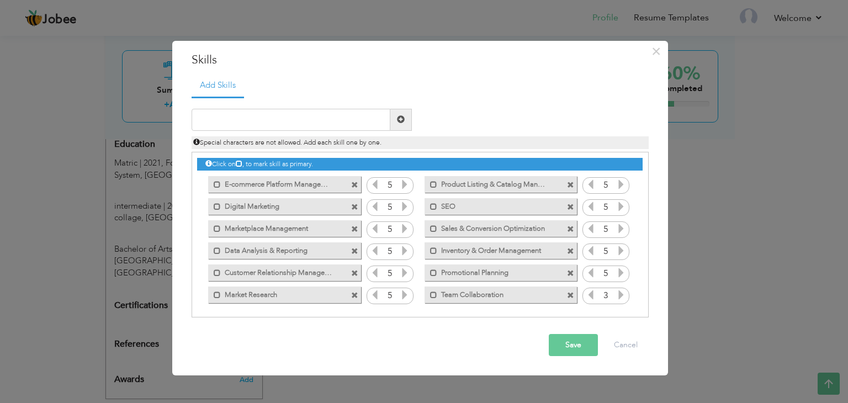
click at [616, 291] on icon at bounding box center [621, 295] width 10 height 10
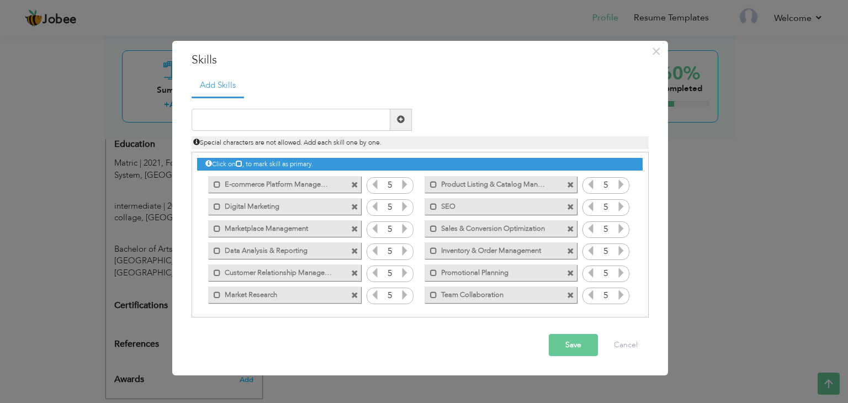
click at [574, 336] on button "Save" at bounding box center [573, 345] width 49 height 22
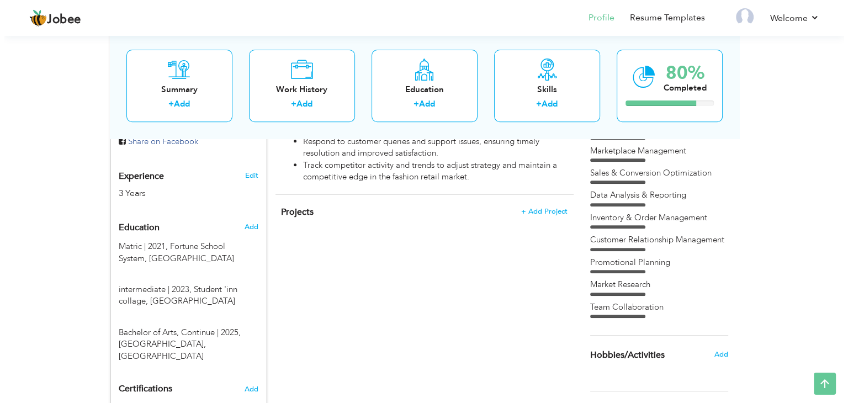
scroll to position [404, 0]
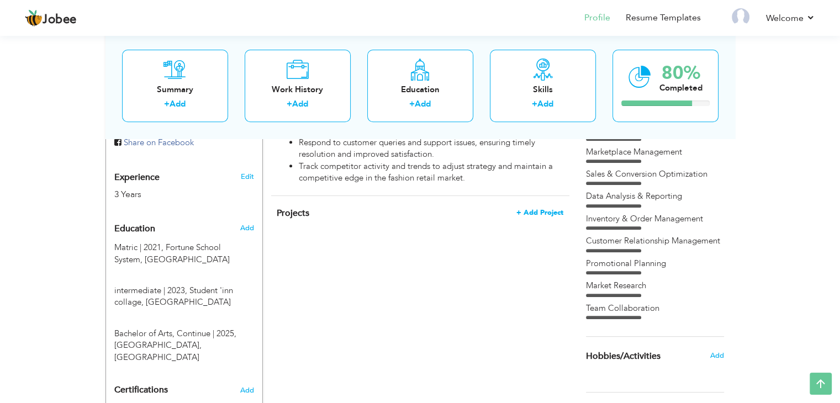
drag, startPoint x: 530, startPoint y: 221, endPoint x: 530, endPoint y: 213, distance: 7.8
click at [530, 213] on div "Projects + Add Project × Projects * Project Title Company Tools" at bounding box center [420, 219] width 298 height 46
click at [530, 213] on span "+ Add Project" at bounding box center [539, 213] width 47 height 8
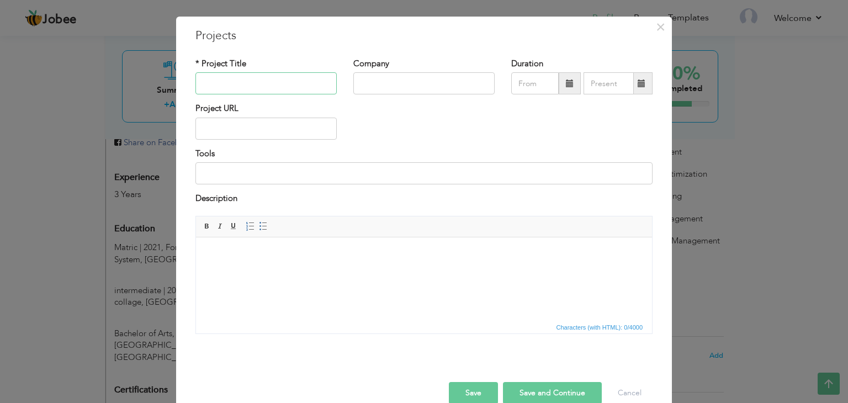
scroll to position [26, 0]
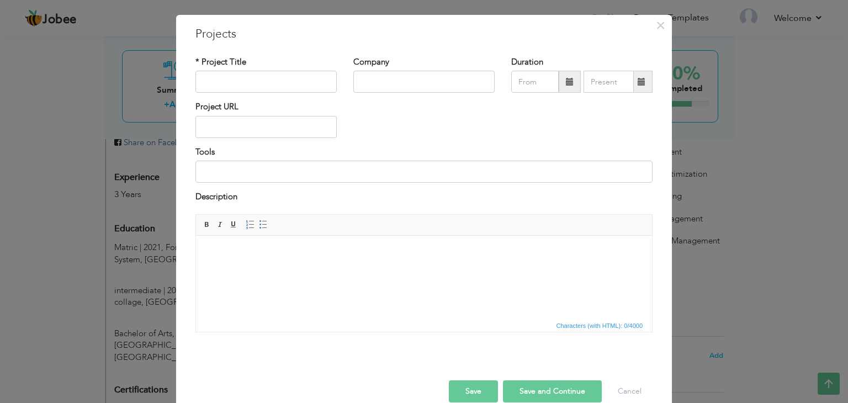
click at [348, 251] on body at bounding box center [424, 252] width 434 height 12
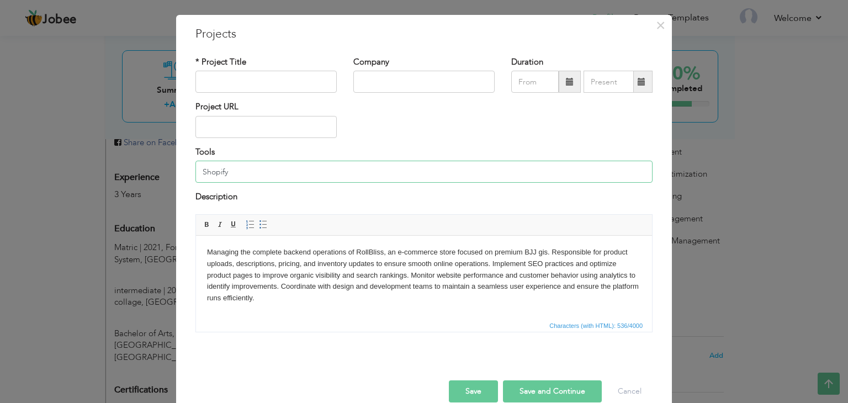
click at [309, 173] on input "Shopify" at bounding box center [423, 172] width 457 height 22
paste input "Google Analytics"
paste input "(or custom CMS), Google Analytics, SEO tools, Excel"
type input "Shopify (or custom CMS), Google Analytics, SEO tools, Excel"
click at [378, 77] on input "text" at bounding box center [423, 82] width 141 height 22
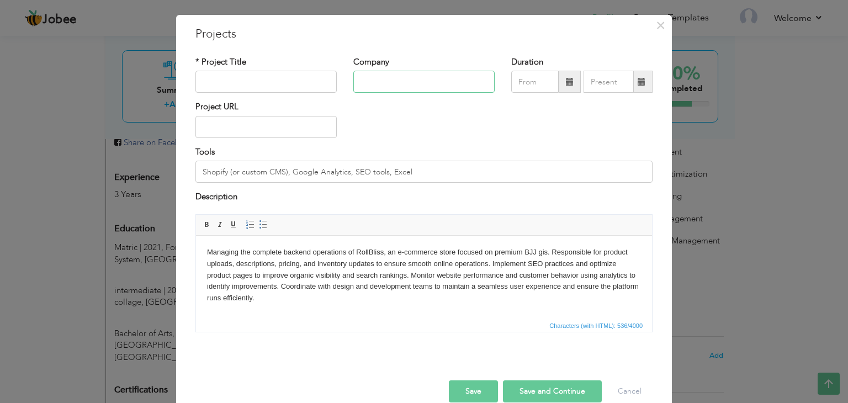
paste input "Freelance / Personal Project – RollBliss"
type input "Freelance / Personal Project – RollBliss"
click at [517, 87] on input "09/2025" at bounding box center [534, 82] width 47 height 22
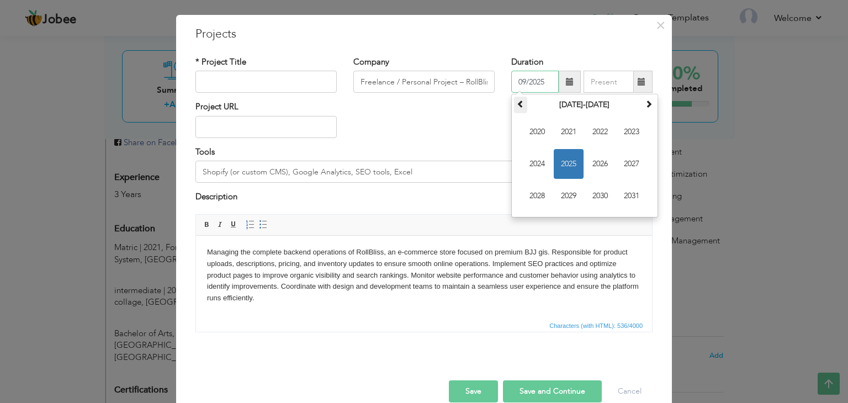
click at [522, 107] on th at bounding box center [520, 105] width 13 height 17
click at [642, 107] on th at bounding box center [648, 105] width 13 height 17
click at [542, 163] on span "2024" at bounding box center [537, 164] width 30 height 30
click at [567, 184] on span "Oct" at bounding box center [569, 196] width 30 height 30
type input "10/2024"
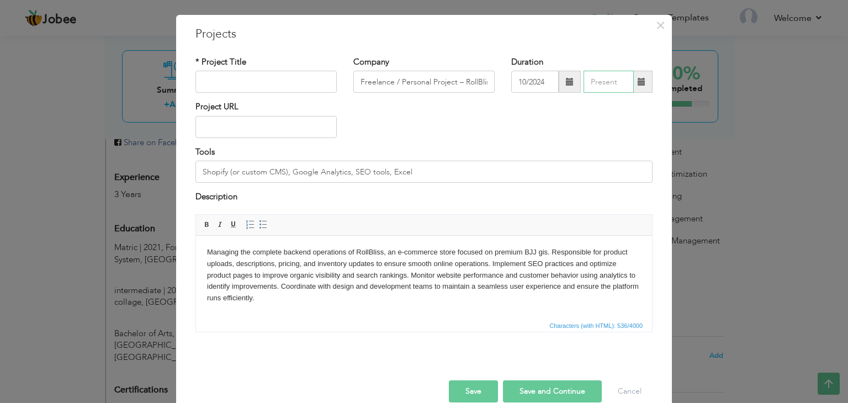
type input "09/2025"
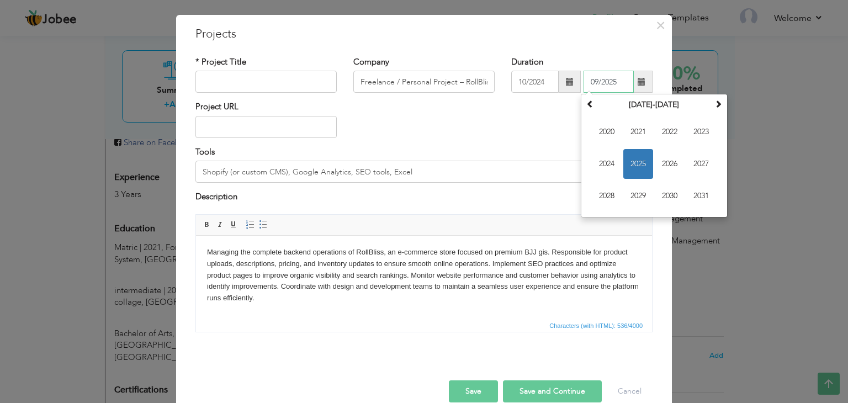
click at [603, 79] on input "09/2025" at bounding box center [609, 82] width 50 height 22
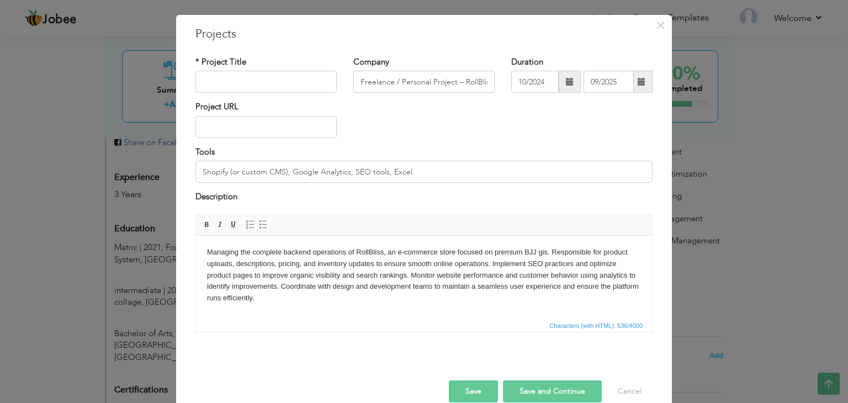
click at [557, 120] on div "Project URL" at bounding box center [424, 123] width 474 height 45
click at [621, 82] on input "09/2025" at bounding box center [609, 82] width 50 height 22
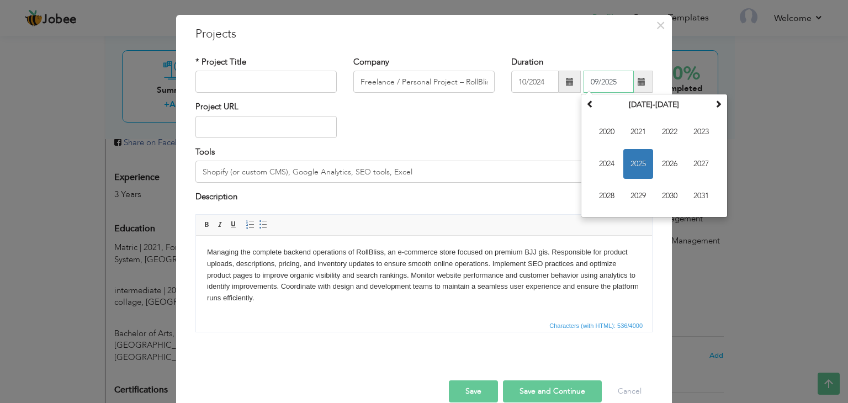
click at [621, 82] on input "09/2025" at bounding box center [609, 82] width 50 height 22
click at [586, 100] on span at bounding box center [590, 104] width 8 height 8
click at [712, 103] on th at bounding box center [718, 105] width 13 height 17
click at [571, 133] on div "Project URL" at bounding box center [424, 123] width 474 height 45
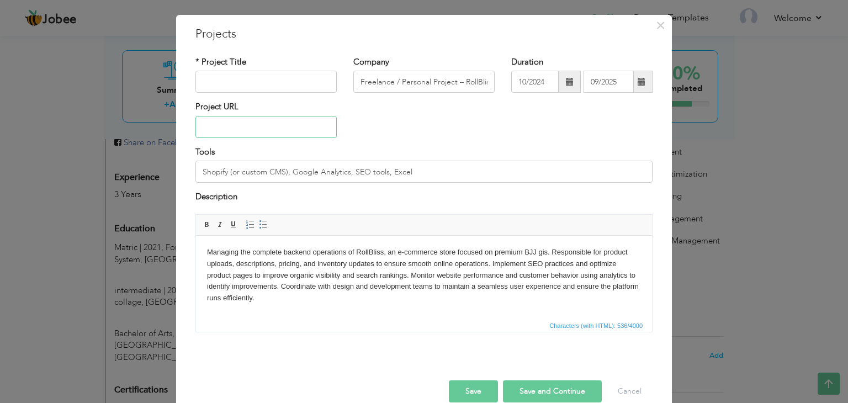
click at [256, 126] on input "text" at bounding box center [265, 127] width 141 height 22
click at [540, 80] on input "10/2024" at bounding box center [534, 82] width 47 height 22
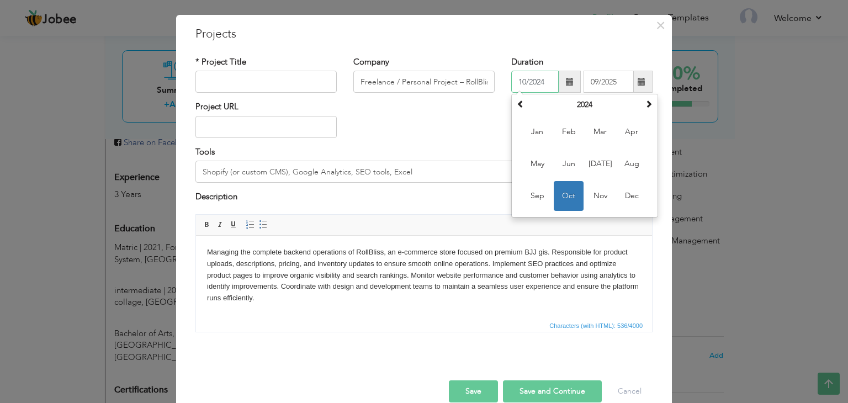
click at [540, 80] on input "10/2024" at bounding box center [534, 82] width 47 height 22
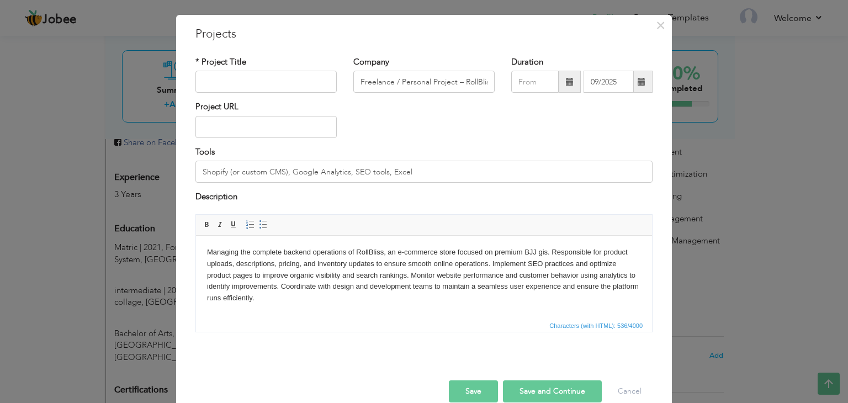
click at [464, 142] on div "Project URL" at bounding box center [424, 123] width 474 height 45
click at [612, 78] on input "09/2025" at bounding box center [609, 82] width 50 height 22
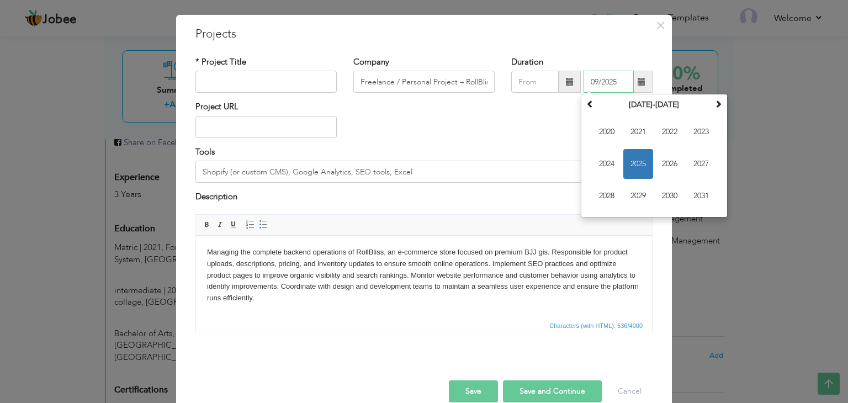
click at [612, 78] on input "09/2025" at bounding box center [609, 82] width 50 height 22
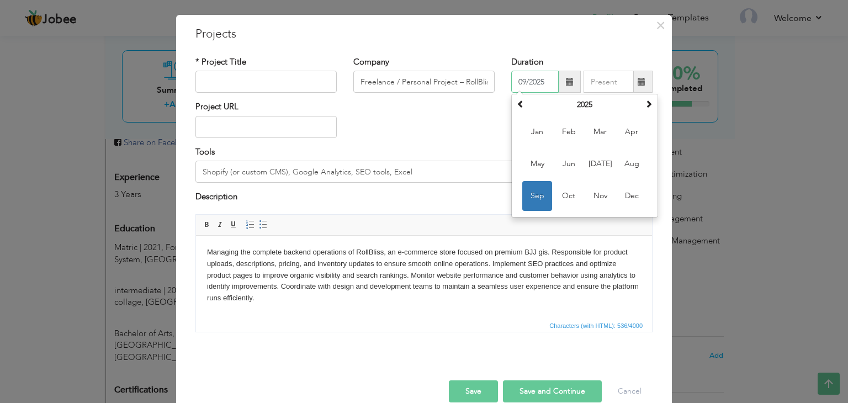
click at [518, 78] on input "09/2025" at bounding box center [534, 82] width 47 height 22
click at [517, 105] on span at bounding box center [521, 104] width 8 height 8
click at [568, 198] on span "Oct" at bounding box center [569, 196] width 30 height 30
type input "10/2024"
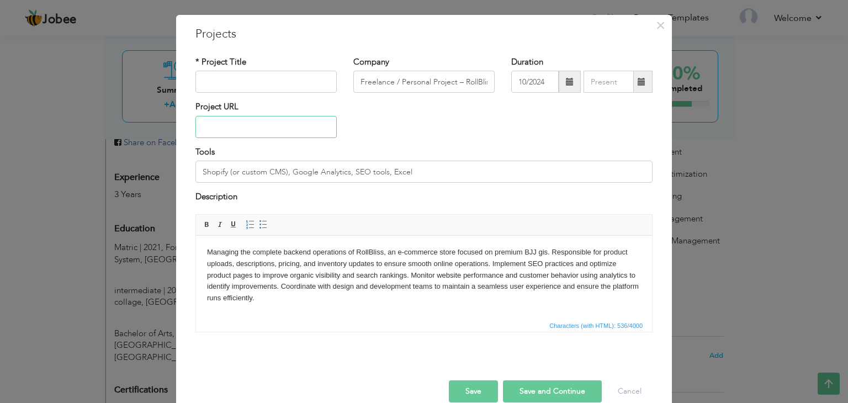
click at [269, 119] on input "text" at bounding box center [265, 127] width 141 height 22
paste input "[URL][DOMAIN_NAME]"
type input "[URL][DOMAIN_NAME]"
click at [272, 82] on input "text" at bounding box center [265, 82] width 141 height 22
paste input "RollBliss – E-commerce Website Management"
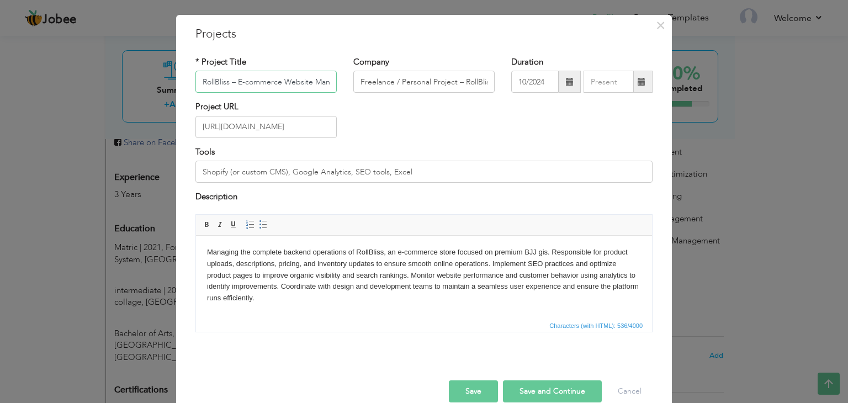
scroll to position [0, 30]
type input "RollBliss – E-commerce Website Management"
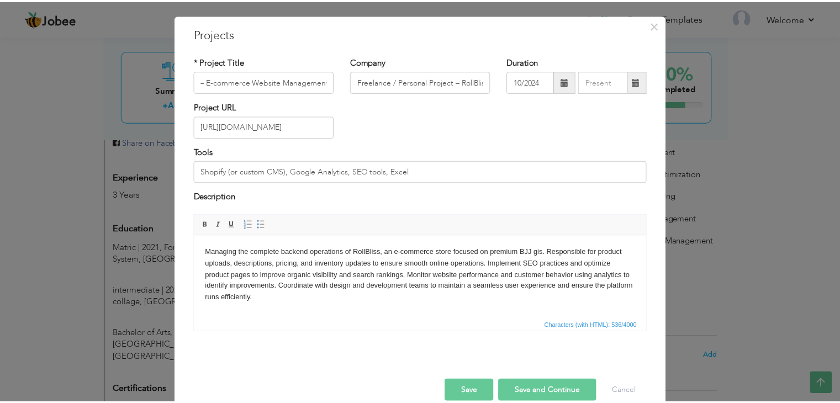
scroll to position [0, 0]
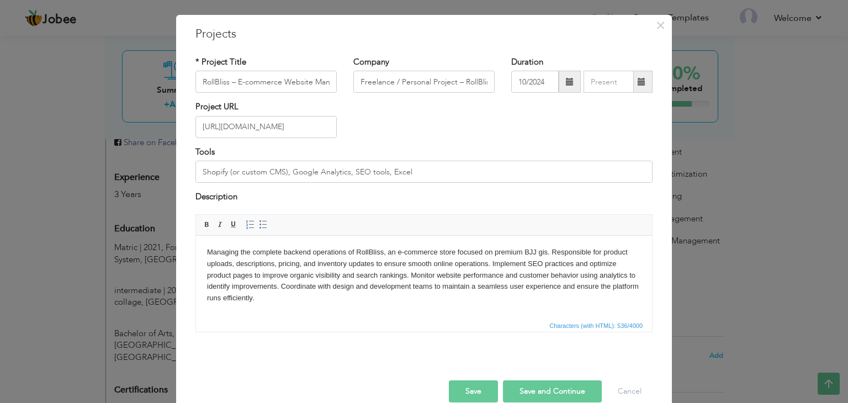
click at [348, 287] on body "Managing the complete backend operations of RollBliss, an e-commerce store focu…" at bounding box center [424, 274] width 434 height 57
click at [481, 385] on button "Save" at bounding box center [473, 391] width 49 height 22
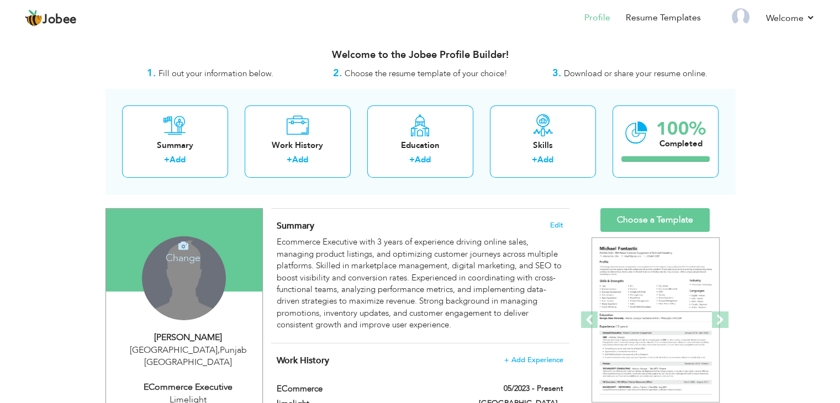
click at [168, 277] on div "Change Remove" at bounding box center [184, 278] width 84 height 84
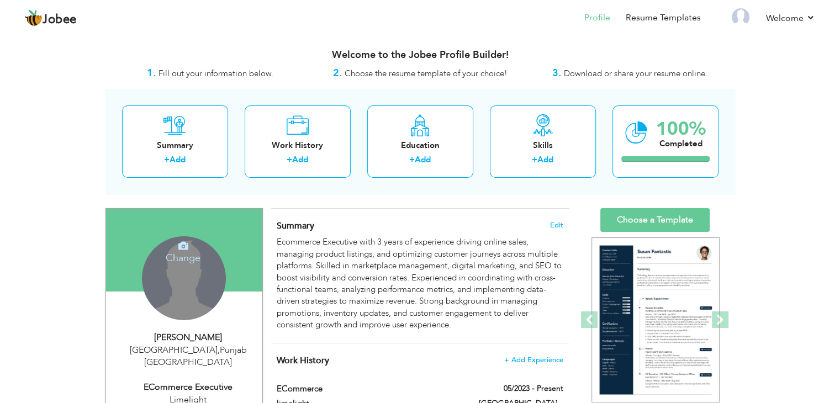
click at [188, 285] on div "Change Remove" at bounding box center [184, 278] width 84 height 84
click at [179, 255] on h4 "Change" at bounding box center [183, 250] width 79 height 27
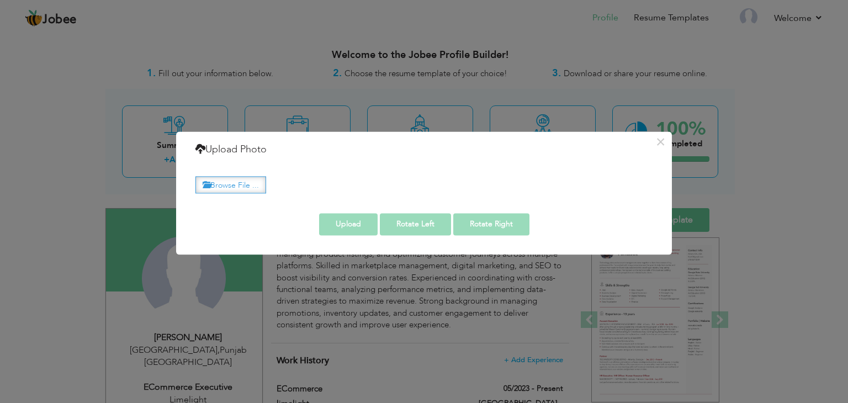
click at [233, 188] on label "Browse File ..." at bounding box center [230, 184] width 71 height 17
click at [0, 0] on input "Browse File ..." at bounding box center [0, 0] width 0 height 0
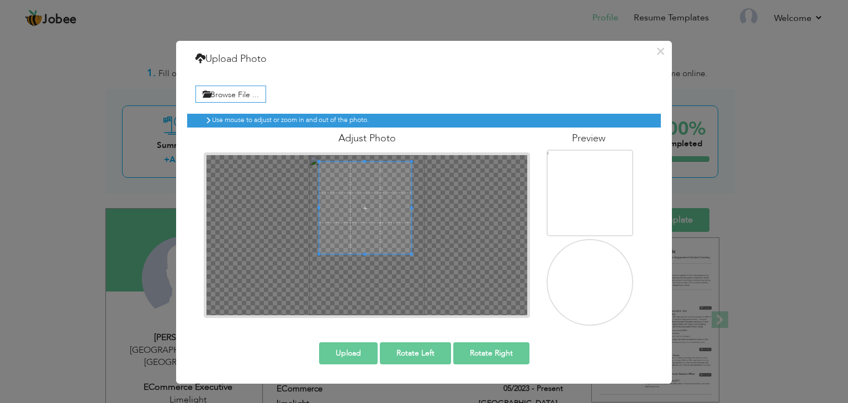
click at [375, 147] on div "Adjust Photo" at bounding box center [366, 223] width 343 height 190
click at [660, 51] on button "×" at bounding box center [661, 52] width 18 height 18
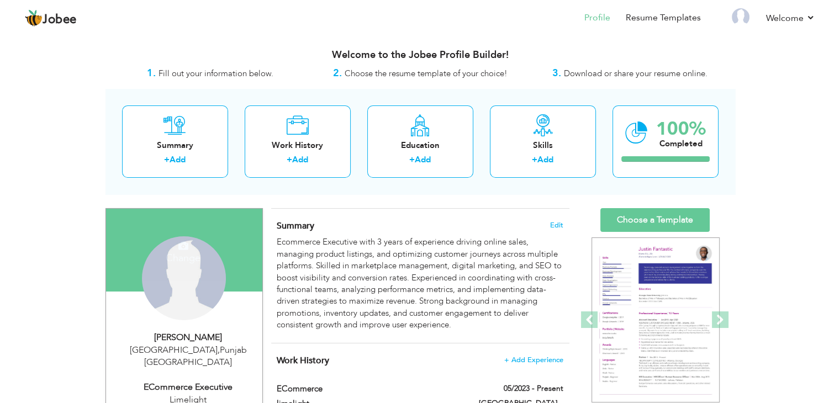
click at [179, 248] on icon at bounding box center [183, 246] width 10 height 10
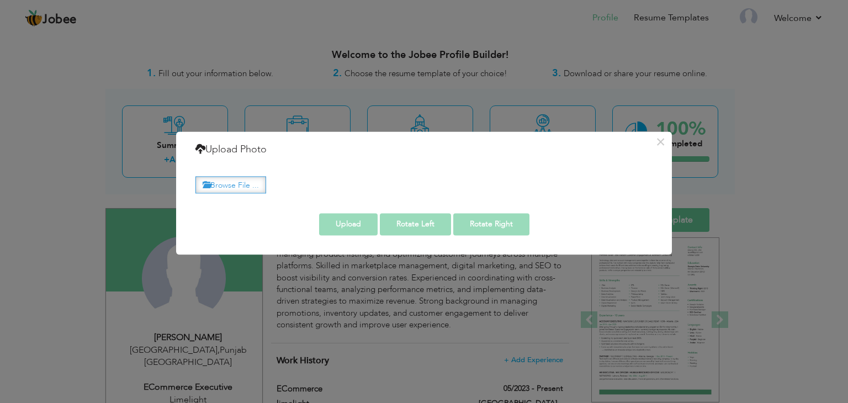
click at [236, 184] on label "Browse File ..." at bounding box center [230, 184] width 71 height 17
click at [0, 0] on input "Browse File ..." at bounding box center [0, 0] width 0 height 0
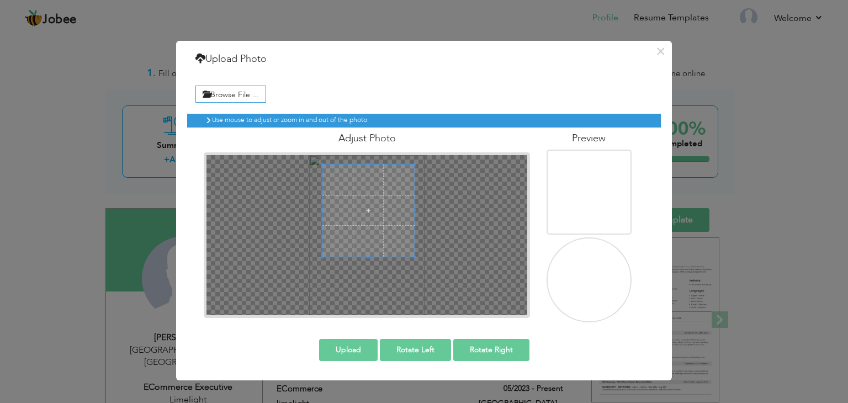
click at [340, 195] on span at bounding box center [368, 211] width 92 height 92
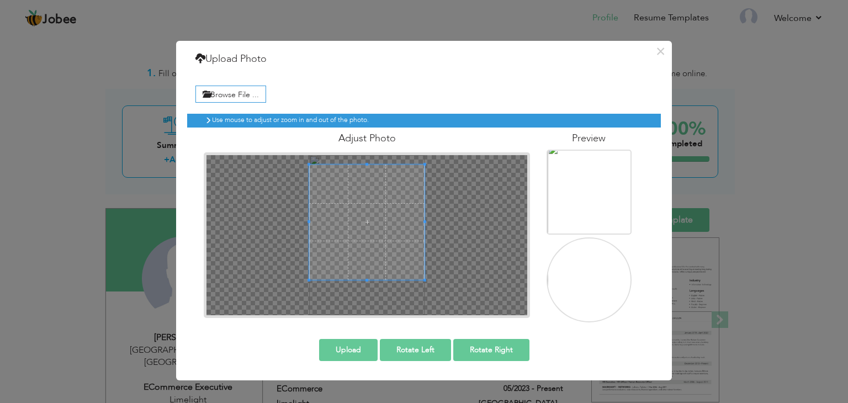
click at [371, 292] on div at bounding box center [367, 235] width 321 height 160
click at [371, 259] on span at bounding box center [366, 212] width 115 height 115
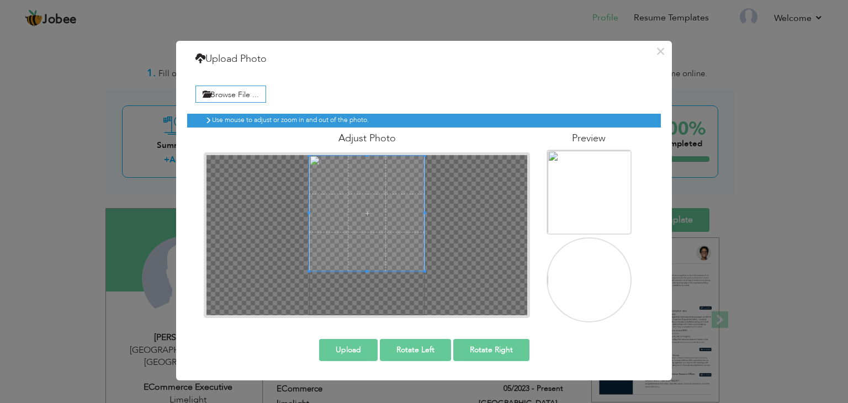
click at [371, 289] on div at bounding box center [367, 235] width 321 height 160
click at [371, 250] on span at bounding box center [366, 218] width 115 height 115
click at [394, 250] on span at bounding box center [366, 219] width 115 height 115
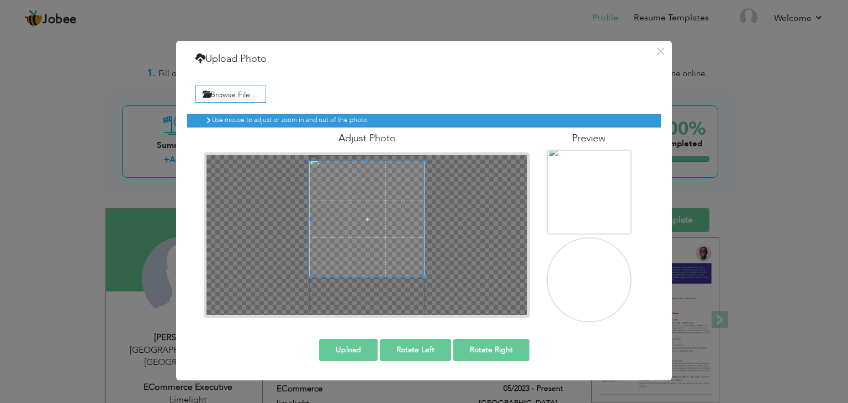
click at [385, 268] on span at bounding box center [366, 218] width 115 height 115
click at [357, 353] on button "Upload" at bounding box center [348, 350] width 59 height 22
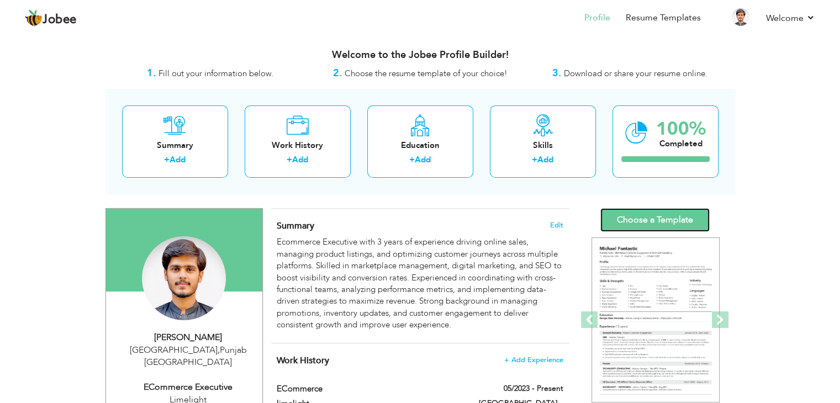
click at [636, 220] on link "Choose a Template" at bounding box center [654, 220] width 109 height 24
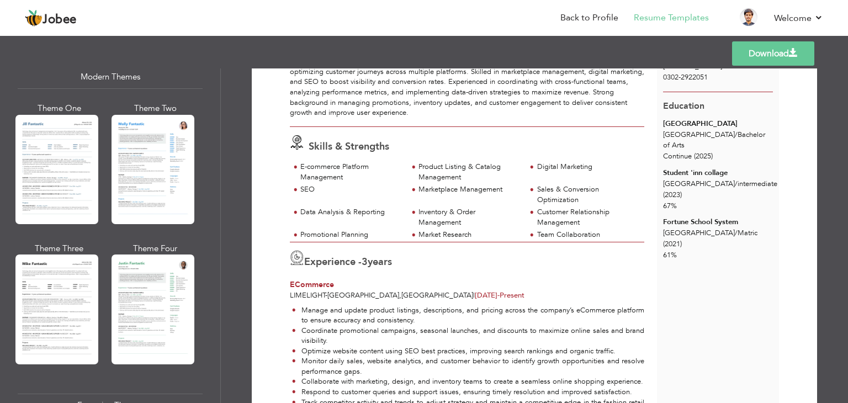
scroll to position [525, 0]
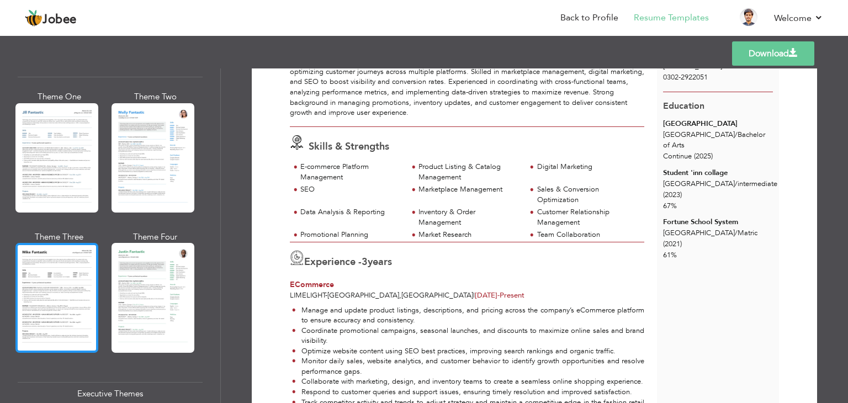
click at [38, 249] on div at bounding box center [56, 297] width 83 height 109
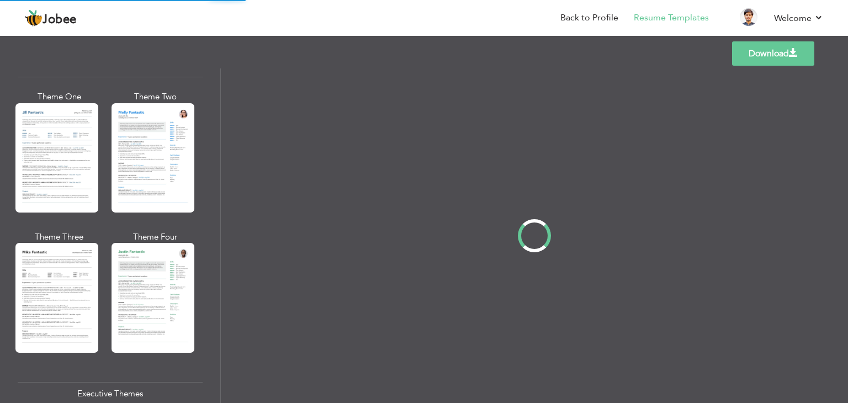
click at [145, 295] on div "Professional Themes Theme One Theme Two Theme Three Theme Four" at bounding box center [424, 235] width 848 height 335
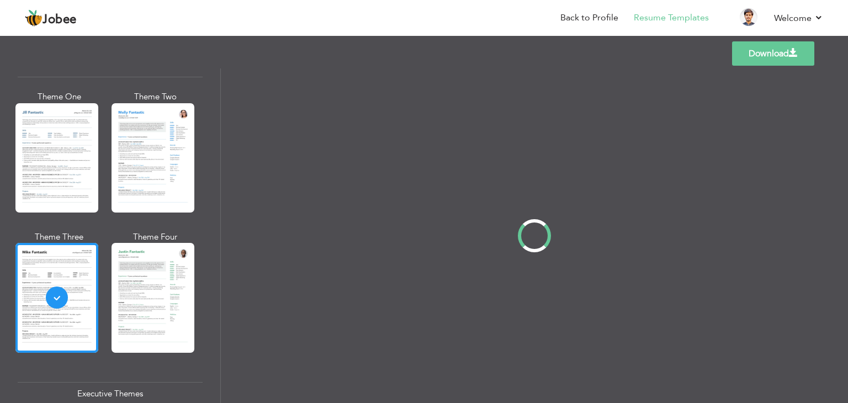
scroll to position [0, 0]
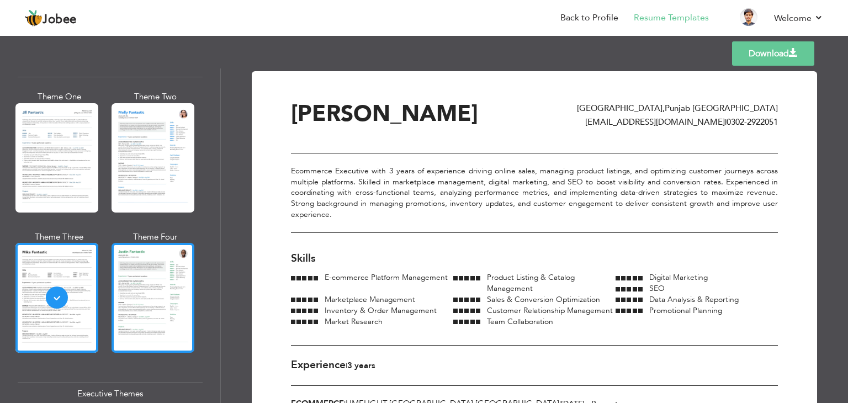
click at [188, 292] on div at bounding box center [153, 297] width 83 height 109
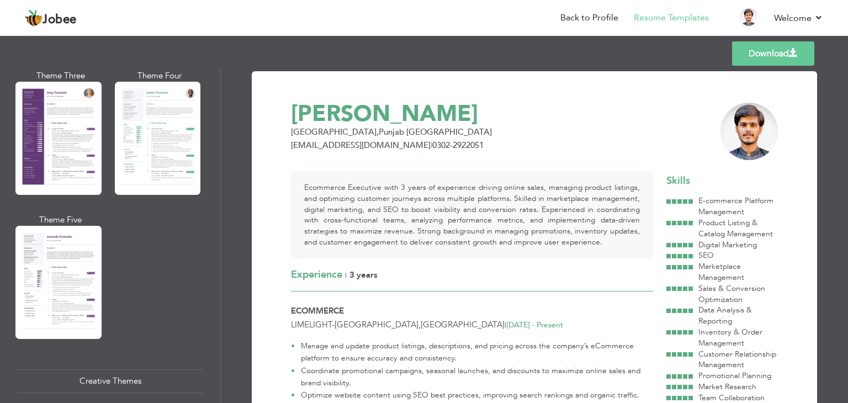
scroll to position [973, 0]
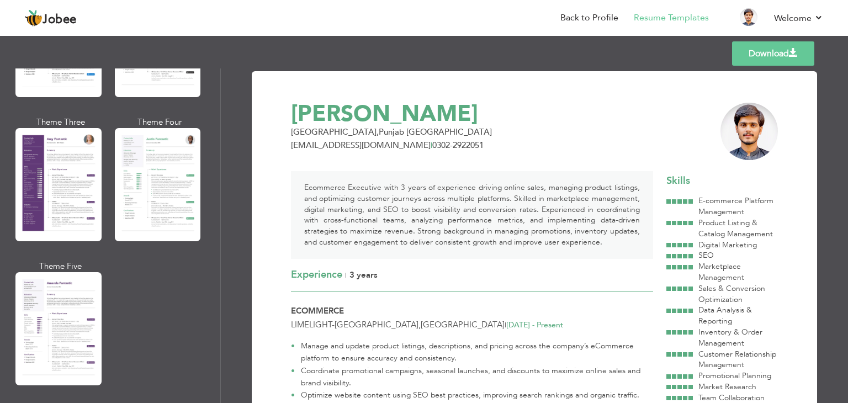
click at [162, 158] on div at bounding box center [158, 184] width 86 height 113
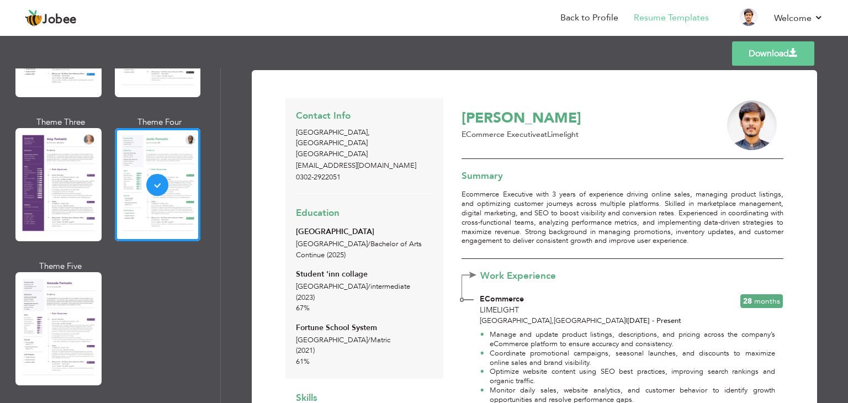
scroll to position [2, 0]
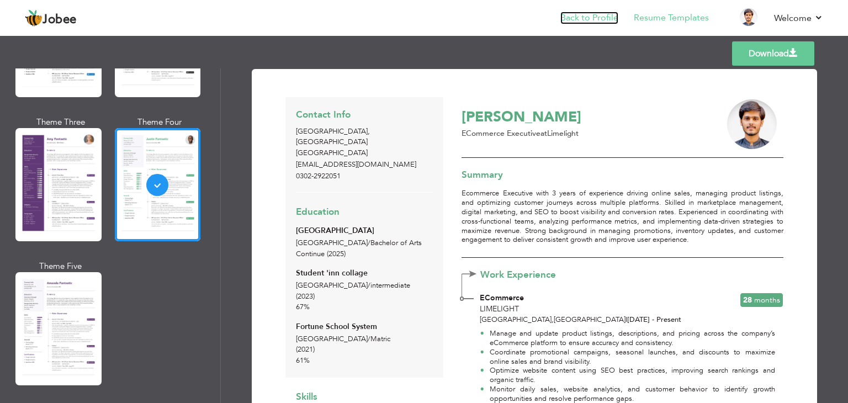
click at [589, 13] on link "Back to Profile" at bounding box center [589, 18] width 58 height 13
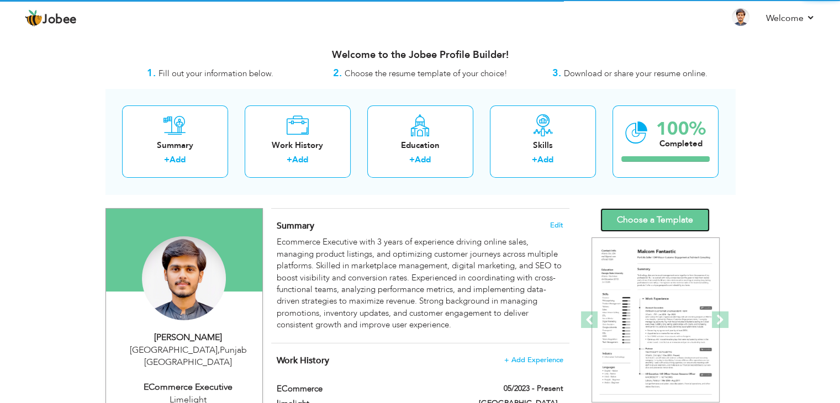
click at [648, 214] on link "Choose a Template" at bounding box center [654, 220] width 109 height 24
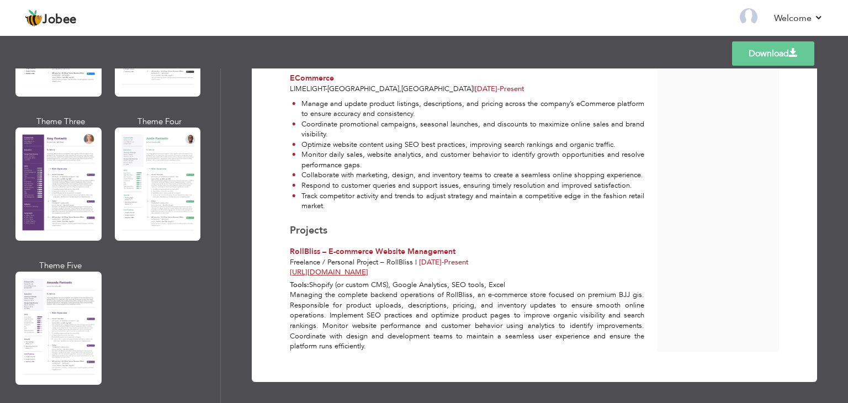
scroll to position [929, 0]
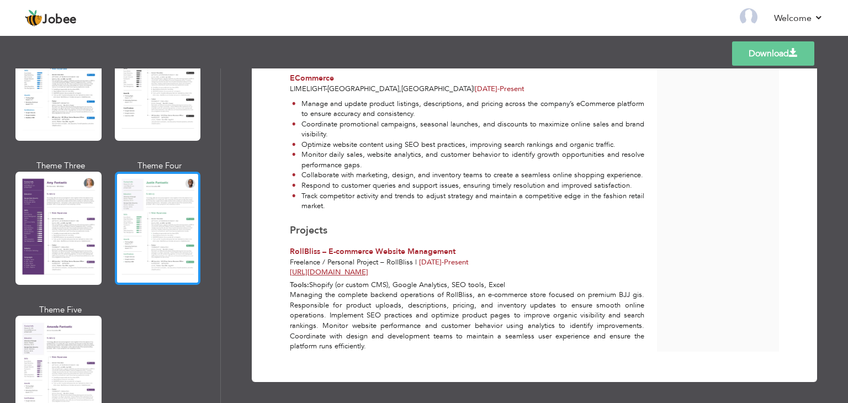
click at [154, 214] on div at bounding box center [158, 228] width 86 height 113
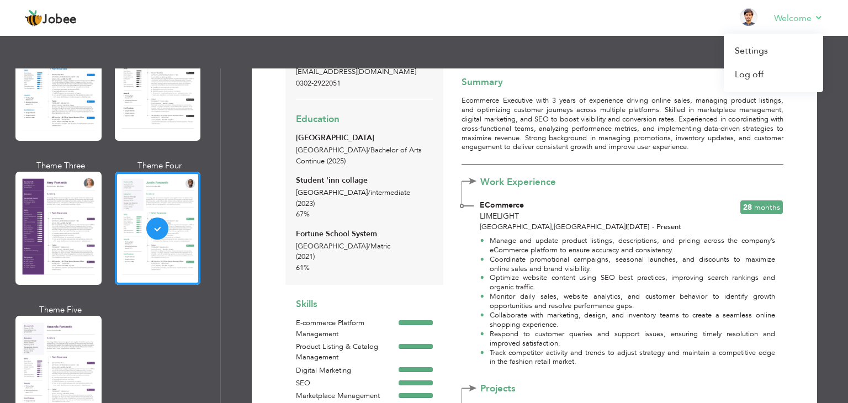
scroll to position [43, 0]
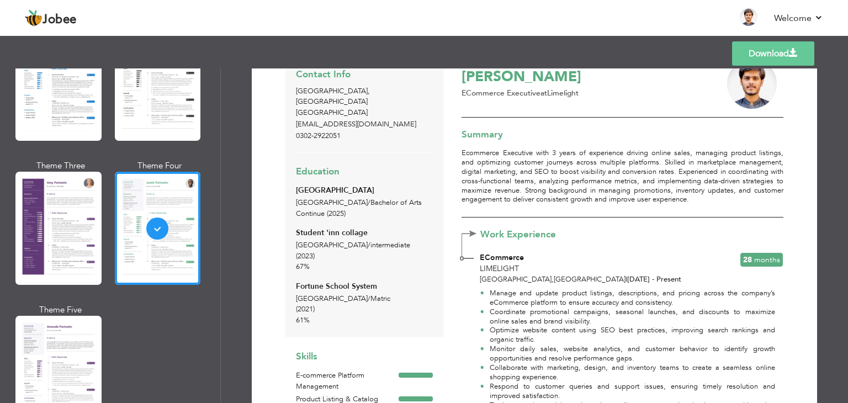
click at [762, 54] on link "Download" at bounding box center [773, 53] width 82 height 24
